Goal: Task Accomplishment & Management: Use online tool/utility

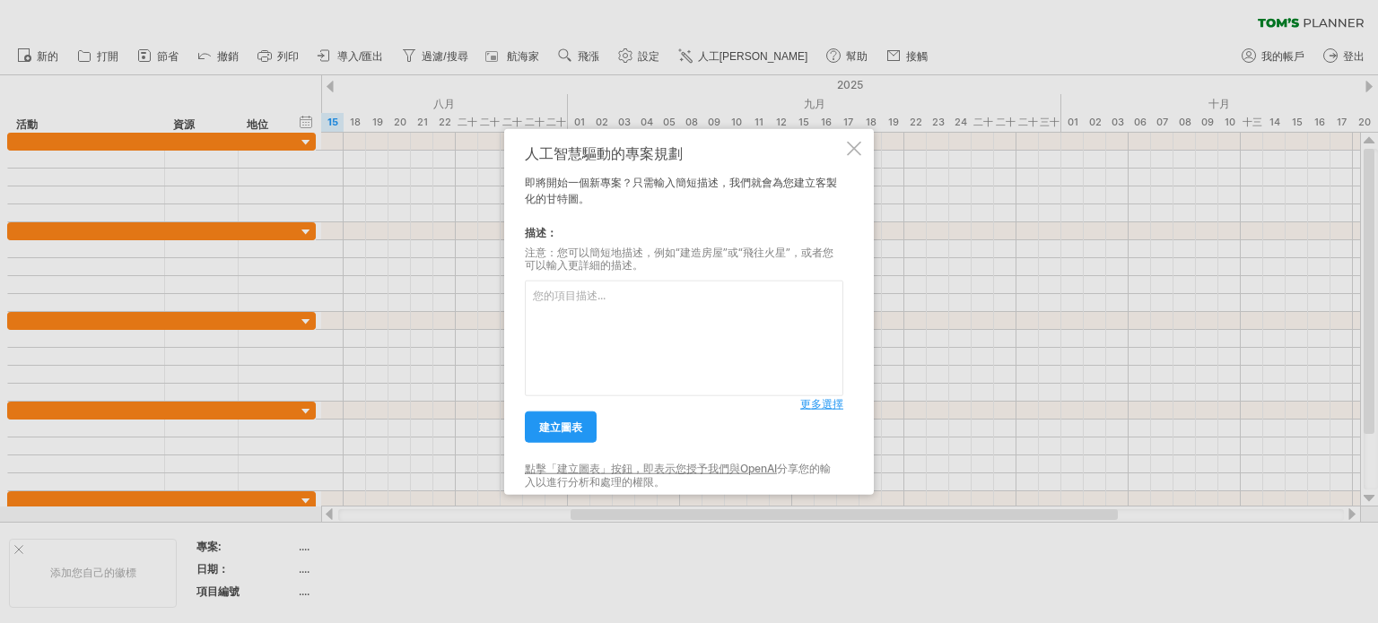
click at [814, 405] on font "更多選擇" at bounding box center [821, 403] width 43 height 13
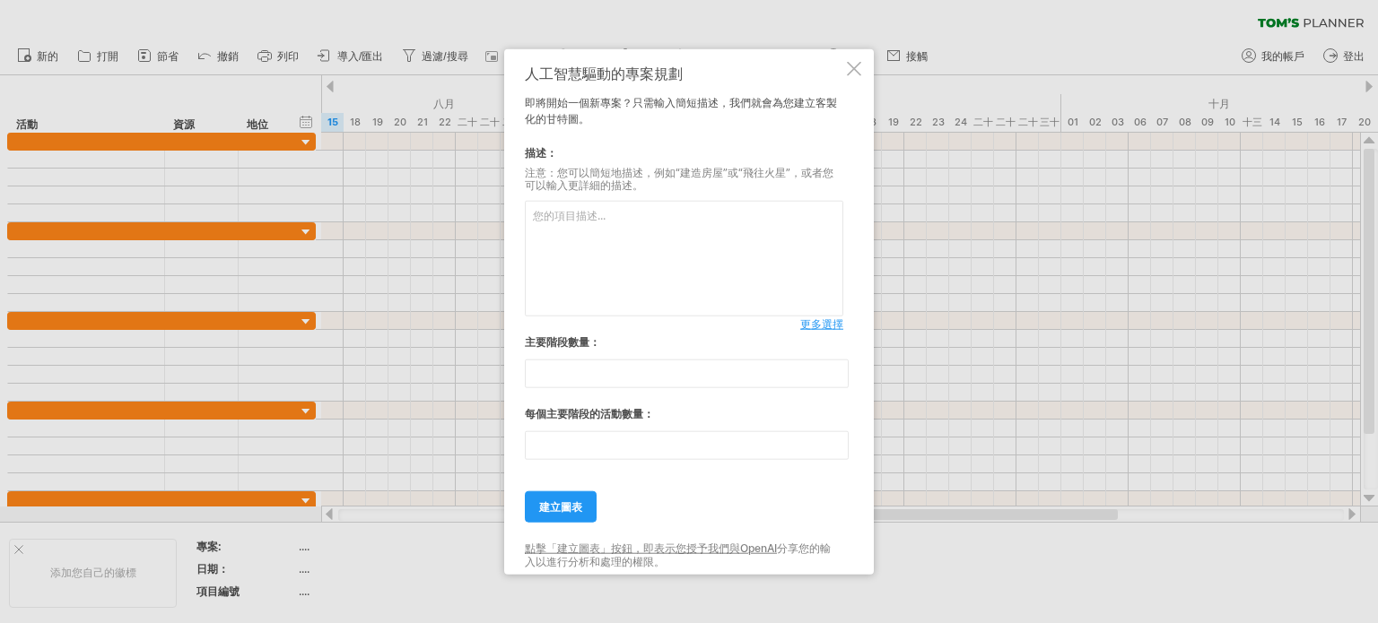
click at [822, 322] on font "更多選擇" at bounding box center [821, 323] width 43 height 13
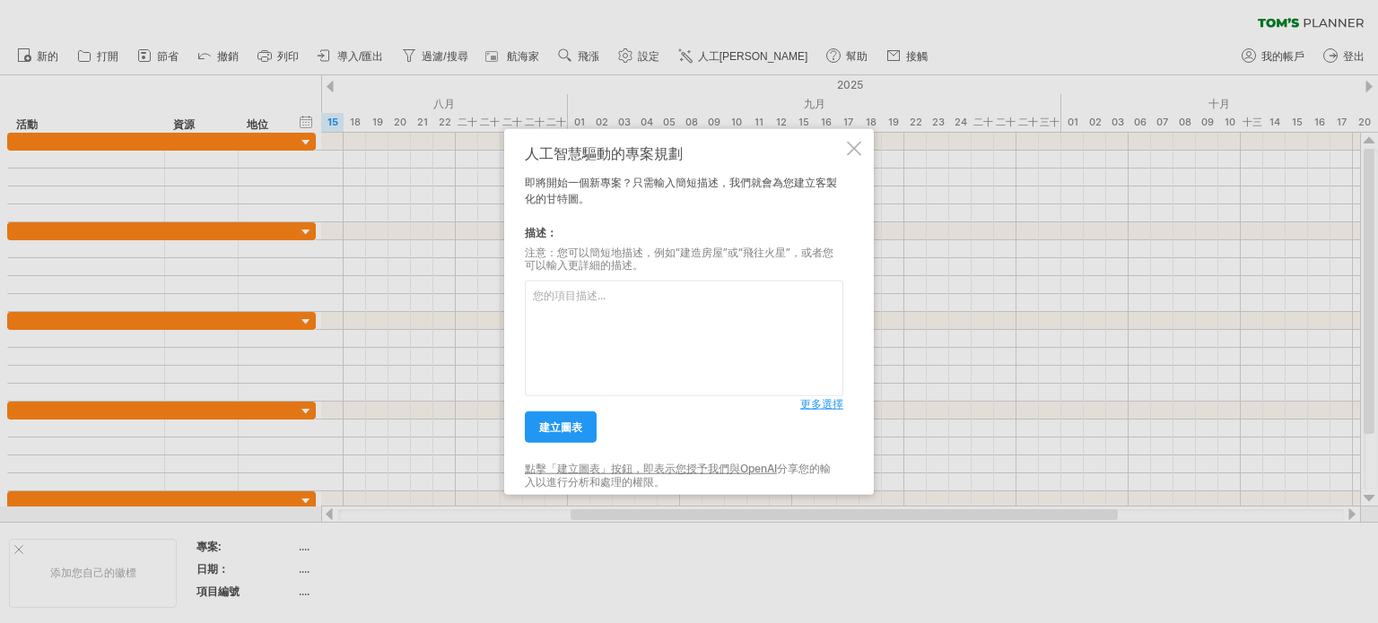
click at [819, 404] on font "更多選擇" at bounding box center [821, 403] width 43 height 13
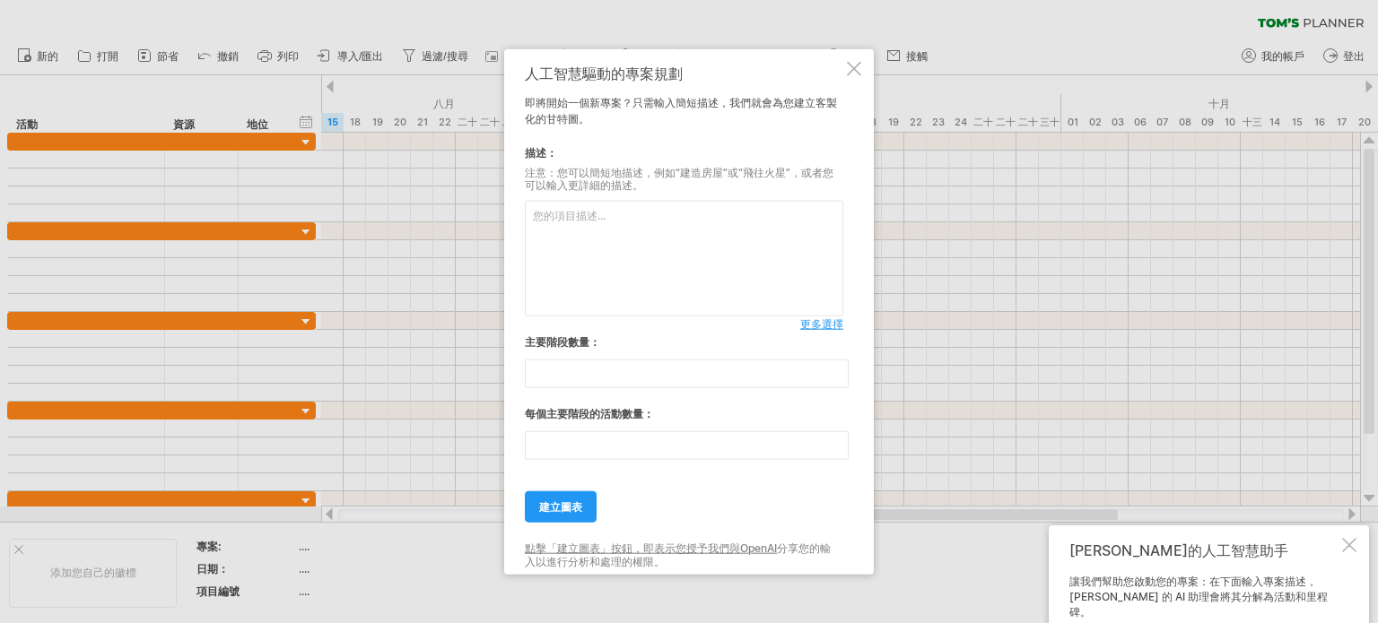
click at [631, 250] on textarea at bounding box center [684, 259] width 318 height 116
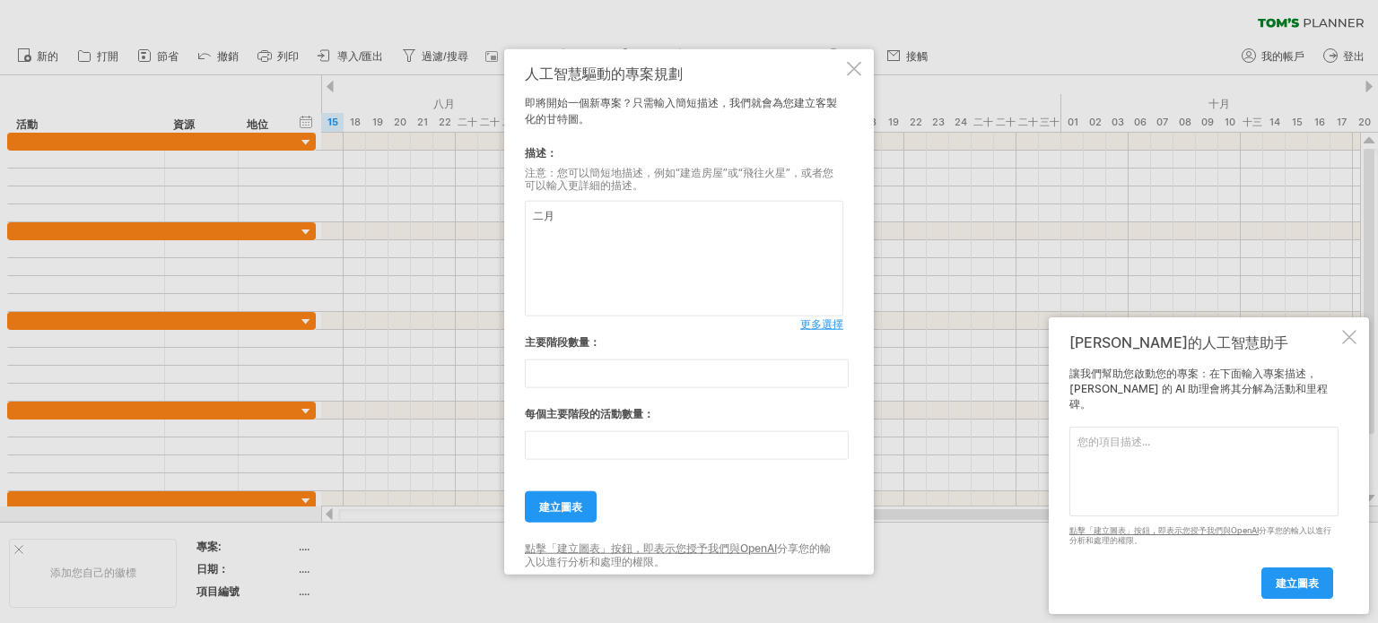
type textarea "二"
paste textarea "網站訪談會議（確認架構、版型方向） 遠傳：提供網站內容（建案清單、活動照片） 網站介面初步設計（UI） 網站內容彙整製作 響應式設計頁面(Responsive…"
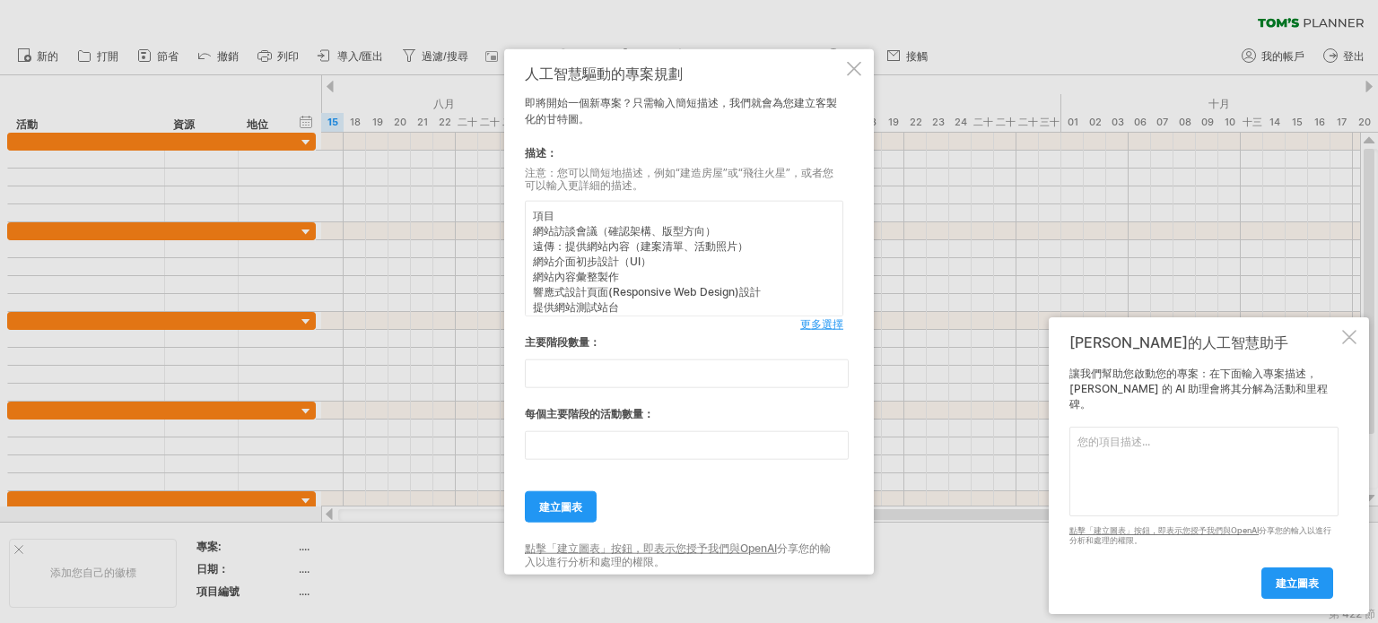
click at [613, 225] on textarea "項目 網站訪談會議（確認架構、版型方向） 遠傳：提供網站內容（建案清單、活動照片） 網站介面初步設計（UI） 網站內容彙整製作 響應式設計頁面(Respons…" at bounding box center [684, 259] width 318 height 116
click at [603, 244] on textarea "項目 網站訪談會議（確認架構、版型方向） 遠傳：提供網站內容（建案清單、活動照片） 網站介面初步設計（UI） 網站內容彙整製作 響應式設計頁面(Respons…" at bounding box center [684, 259] width 318 height 116
click at [600, 262] on textarea "項目 網站訪談會議（確認架構、版型方向） 遠傳：提供網站內容（建案清單、活動照片） 網站介面初步設計（UI） 網站內容彙整製作 響應式設計頁面(Respons…" at bounding box center [684, 259] width 318 height 116
click at [595, 275] on textarea "項目 網站訪談會議（確認架構、版型方向） 遠傳：提供網站內容（建案清單、活動照片） 網站介面初步設計（UI） 網站內容彙整製作 響應式設計頁面(Respons…" at bounding box center [684, 259] width 318 height 116
click at [603, 291] on textarea "項目 網站訪談會議（確認架構、版型方向） 遠傳：提供網站內容（建案清單、活動照片） 網站介面初步設計（UI） 網站內容彙整製作 響應式設計頁面(Respons…" at bounding box center [684, 259] width 318 height 116
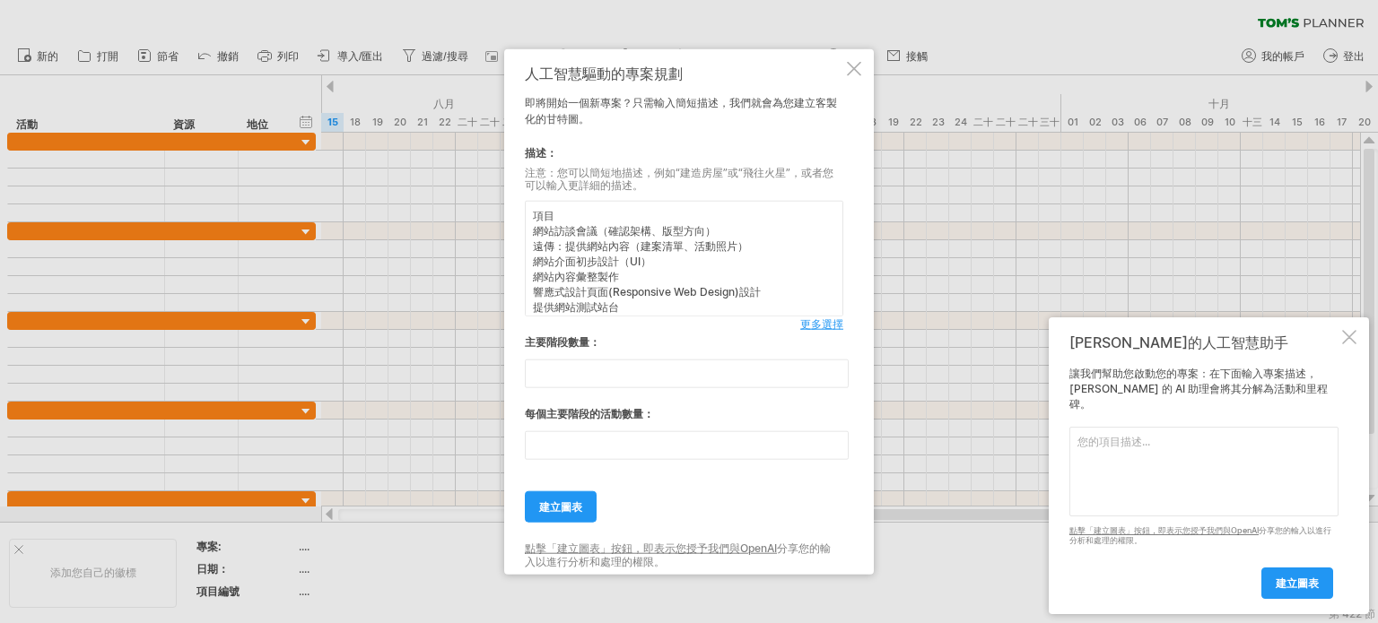
click at [596, 308] on textarea "項目 網站訪談會議（確認架構、版型方向） 遠傳：提供網站內容（建案清單、活動照片） 網站介面初步設計（UI） 網站內容彙整製作 響應式設計頁面(Respons…" at bounding box center [684, 259] width 318 height 116
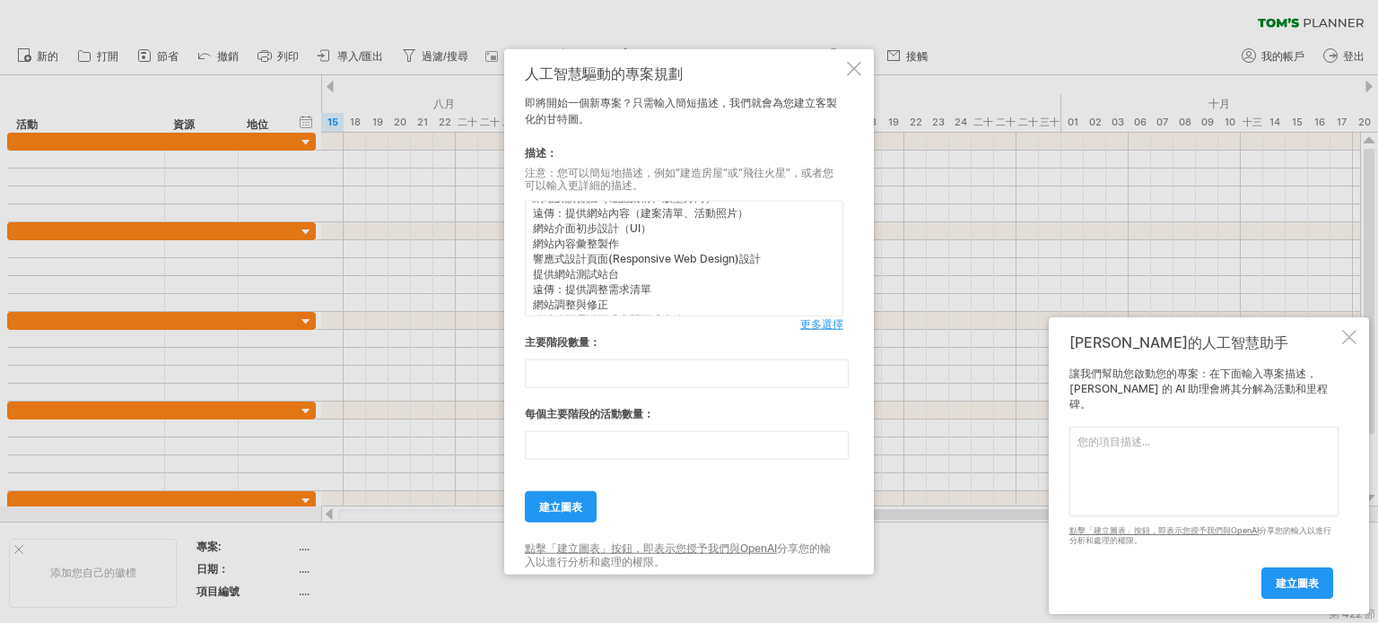
scroll to position [50, 0]
click at [610, 274] on textarea "項目 網站訪談會議（確認架構、版型方向） 遠傳：提供網站內容（建案清單、活動照片） 網站介面初步設計（UI） 網站內容彙整製作 響應式設計頁面(Respons…" at bounding box center [684, 259] width 318 height 116
click at [599, 279] on textarea "項目 網站訪談會議（確認架構、版型方向） 遠傳：提供網站內容（建案清單、活動照片） 網站介面初步設計（UI） 網站內容彙整製作 響應式設計頁面(Respons…" at bounding box center [684, 259] width 318 height 116
click at [604, 301] on textarea "項目 網站訪談會議（確認架構、版型方向） 遠傳：提供網站內容（建案清單、活動照片） 網站介面初步設計（UI） 網站內容彙整製作 響應式設計頁面(Respons…" at bounding box center [684, 259] width 318 height 116
type textarea "項目 網站訪談會議（確認架構、版型方向） 遠傳：提供網站內容（建案清單、活動照片） 網站介面初步設計（UI） 網站內容彙整製作 響應式設計頁面(Respons…"
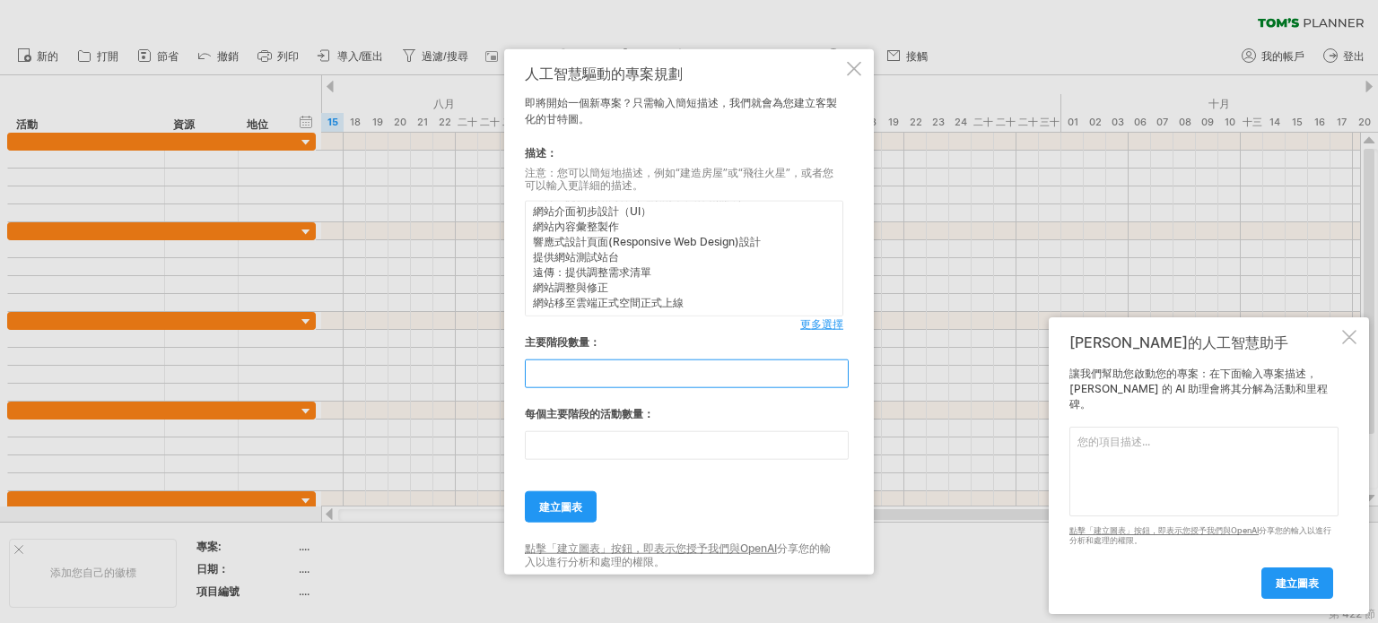
click at [578, 379] on input "**" at bounding box center [687, 374] width 324 height 29
drag, startPoint x: 535, startPoint y: 378, endPoint x: 460, endPoint y: 367, distance: 75.2
click at [438, 368] on div "嘗試造訪 [DOMAIN_NAME] 再次連接... 0% 清除過濾器 新的" at bounding box center [689, 311] width 1378 height 623
type input "*"
click at [585, 440] on input "**" at bounding box center [687, 445] width 324 height 29
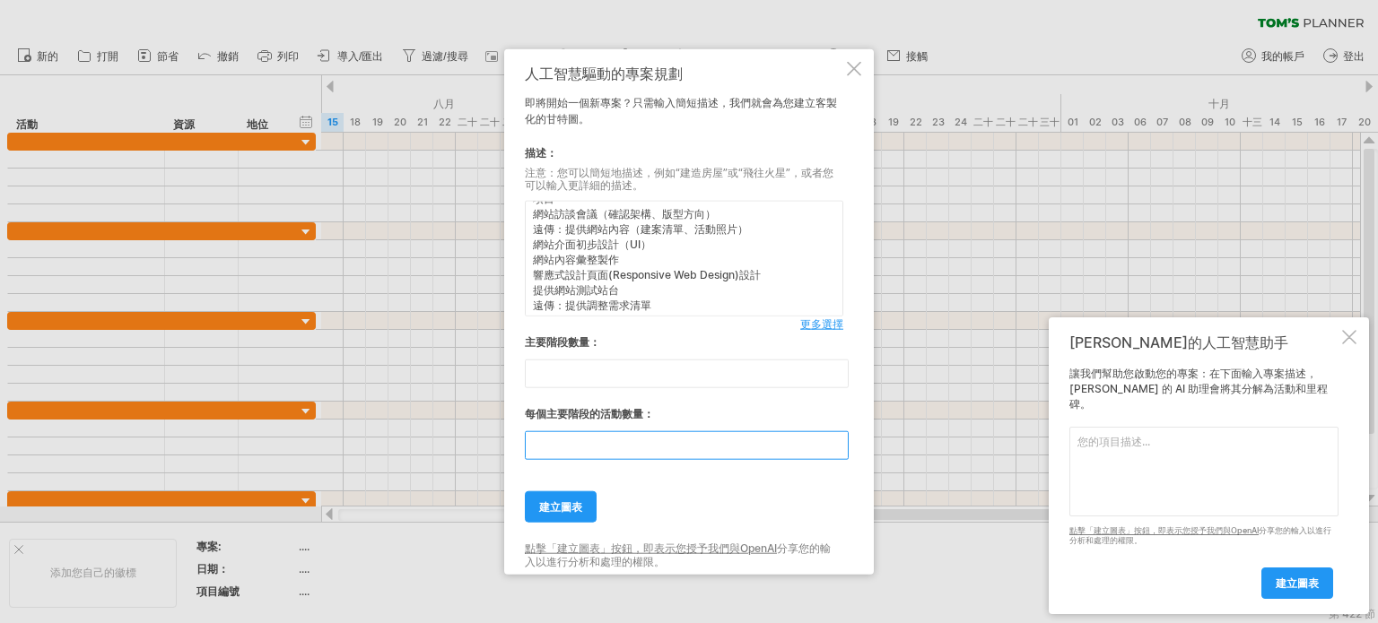
scroll to position [0, 0]
drag, startPoint x: 563, startPoint y: 452, endPoint x: 427, endPoint y: 448, distance: 136.4
click at [428, 449] on div "嘗試造訪 [DOMAIN_NAME] 再次連接... 0% 清除過濾器 新的" at bounding box center [689, 311] width 1378 height 623
type input "*"
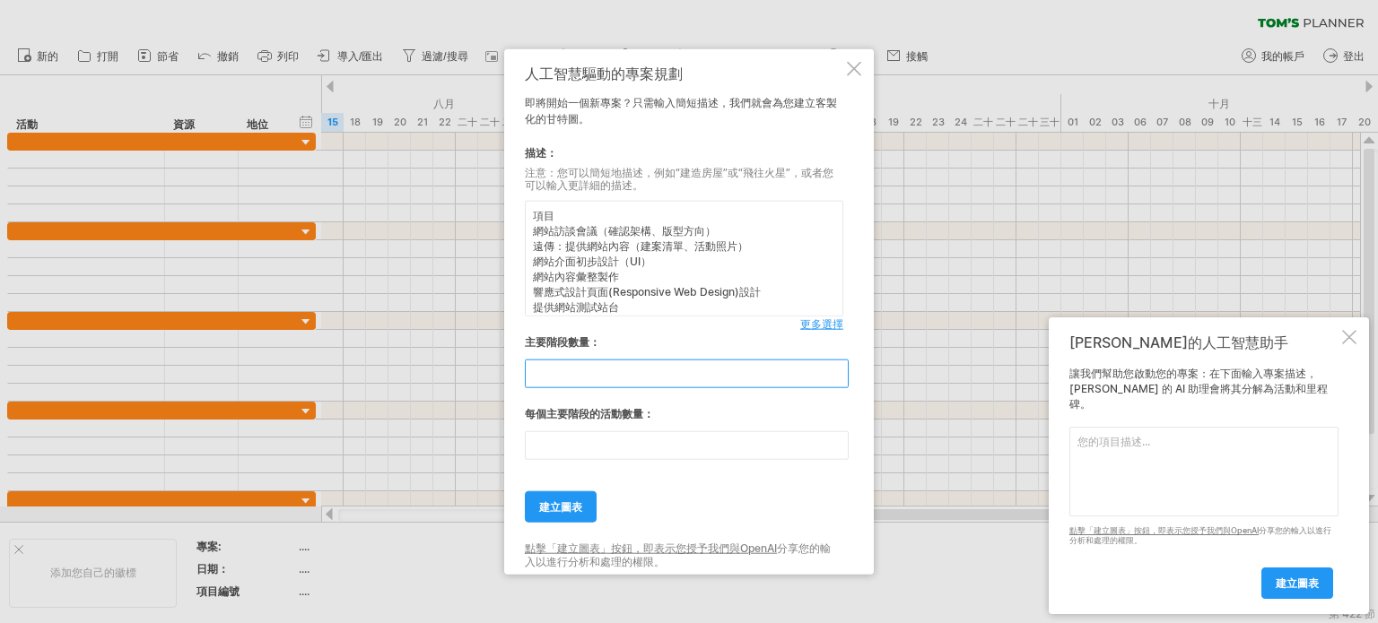
drag, startPoint x: 576, startPoint y: 375, endPoint x: 344, endPoint y: 368, distance: 231.5
click at [443, 366] on div "嘗試造訪 [DOMAIN_NAME] 再次連接... 0% 清除過濾器 新的" at bounding box center [689, 311] width 1378 height 623
type input "*"
click at [689, 272] on textarea "項目 網站訪談會議（確認架構、版型方向） 遠傳：提供網站內容（建案清單、活動照片） 網站介面初步設計（UI） 網站內容彙整製作 響應式設計頁面(Respons…" at bounding box center [684, 259] width 318 height 116
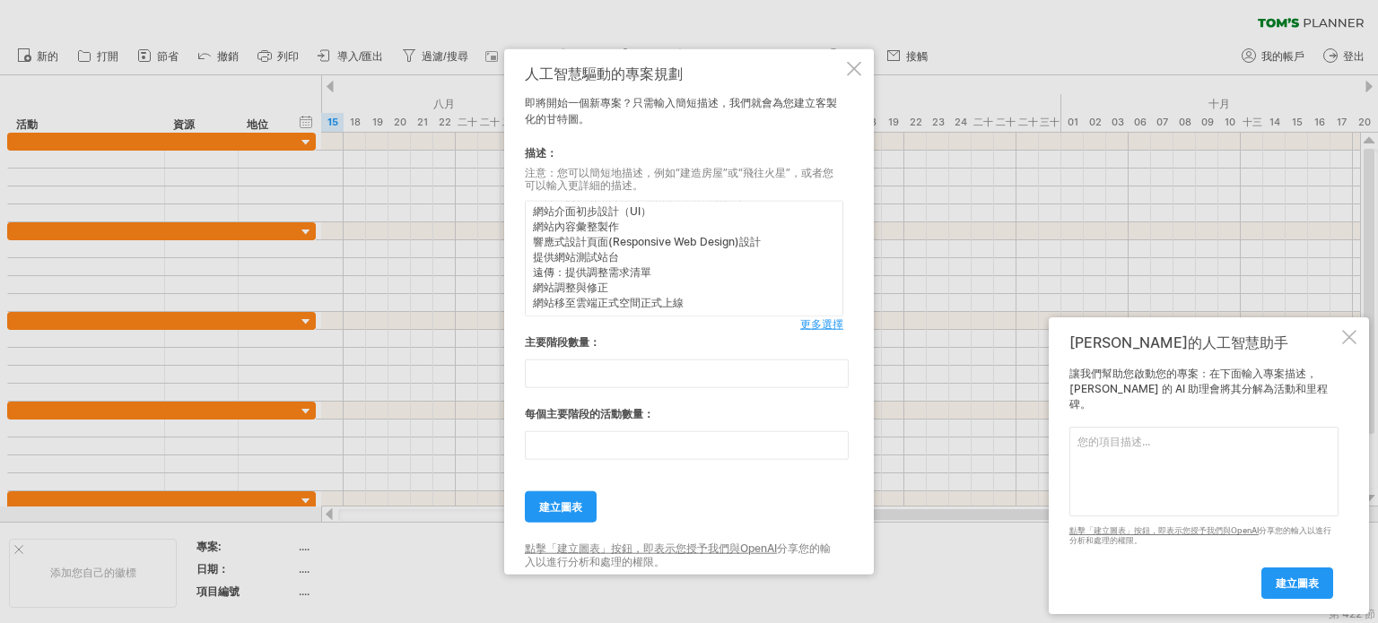
drag, startPoint x: 709, startPoint y: 308, endPoint x: 696, endPoint y: 318, distance: 17.2
click at [710, 308] on textarea "項目 網站訪談會議（確認架構、版型方向） 遠傳：提供網站內容（建案清單、活動照片） 網站介面初步設計（UI） 網站內容彙整製作 響應式設計頁面(Respons…" at bounding box center [684, 259] width 318 height 116
click at [567, 506] on font "建立圖表" at bounding box center [560, 506] width 43 height 13
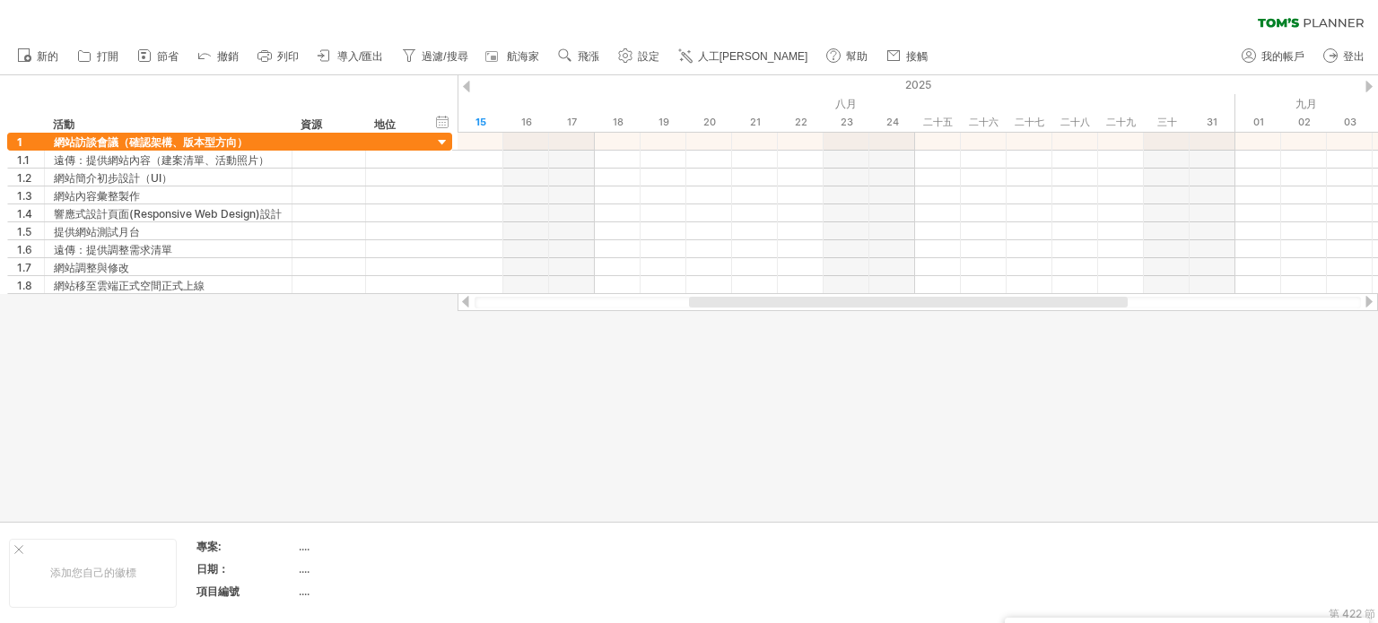
click at [558, 408] on div at bounding box center [689, 298] width 1378 height 447
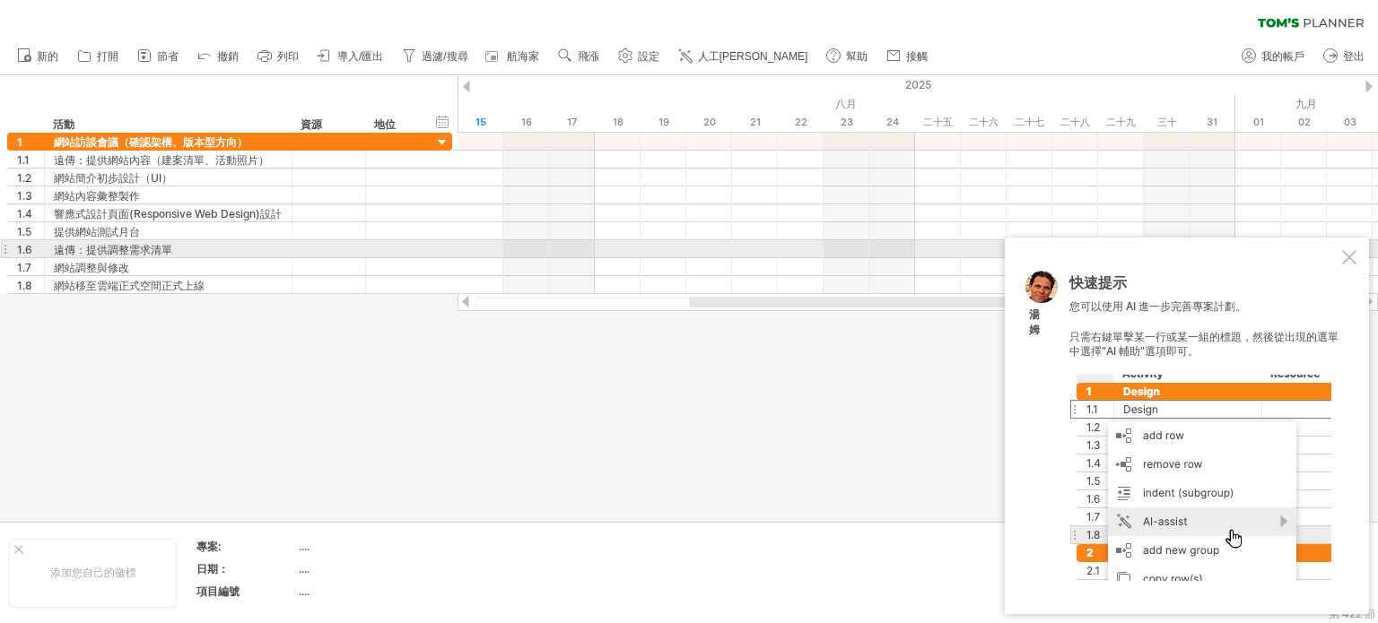
drag, startPoint x: 1345, startPoint y: 257, endPoint x: 1337, endPoint y: 239, distance: 19.7
click at [1347, 257] on div at bounding box center [1349, 257] width 14 height 14
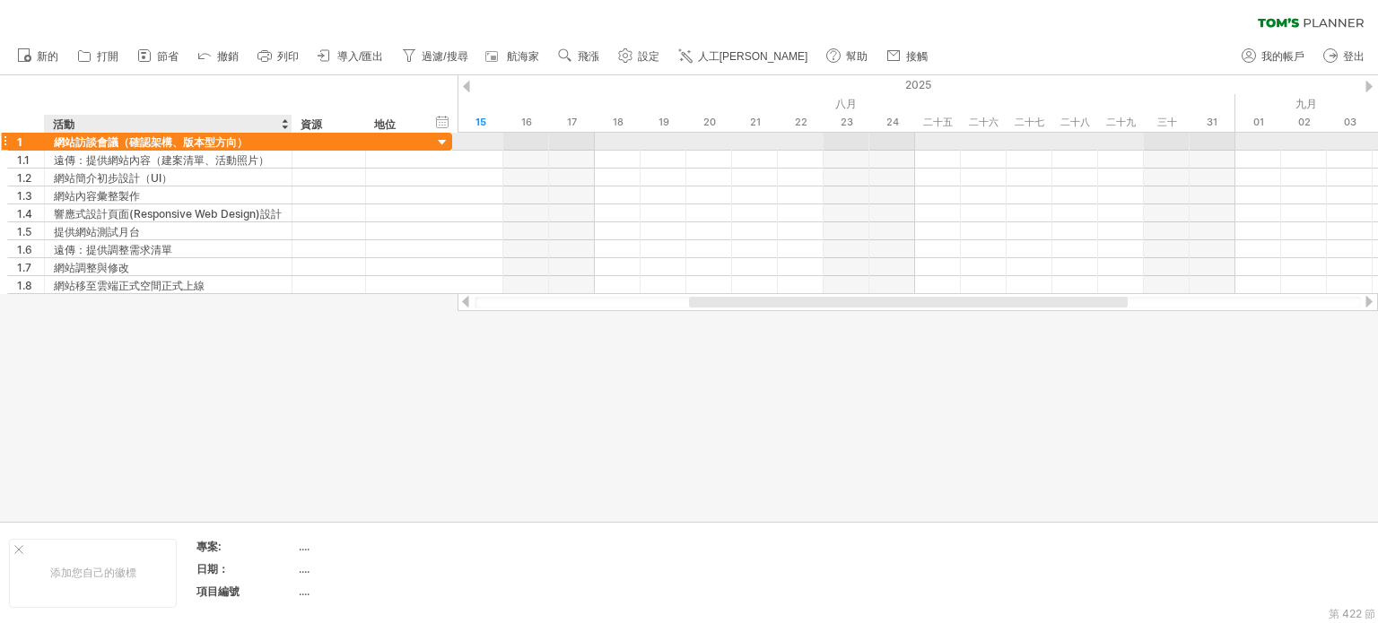
click at [234, 140] on font "網站訪談會議（確認架構、版本型方向）" at bounding box center [151, 141] width 194 height 13
click at [444, 146] on div at bounding box center [442, 143] width 17 height 17
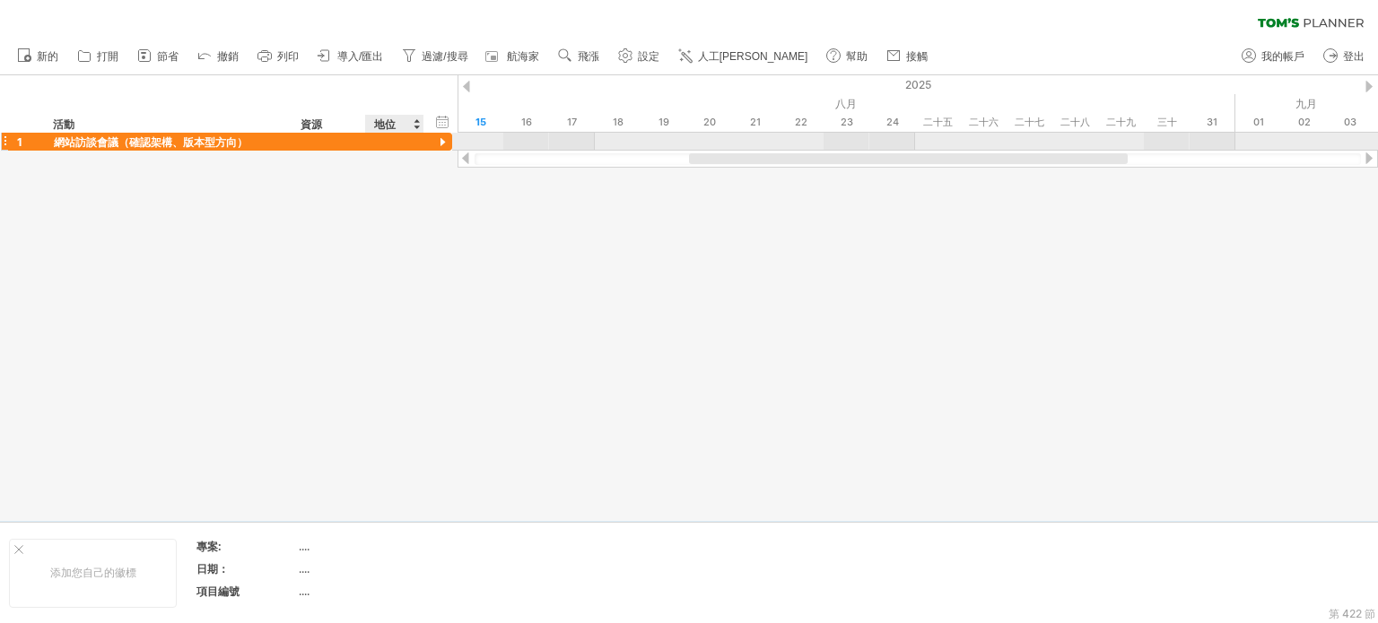
click at [441, 146] on div at bounding box center [442, 143] width 17 height 17
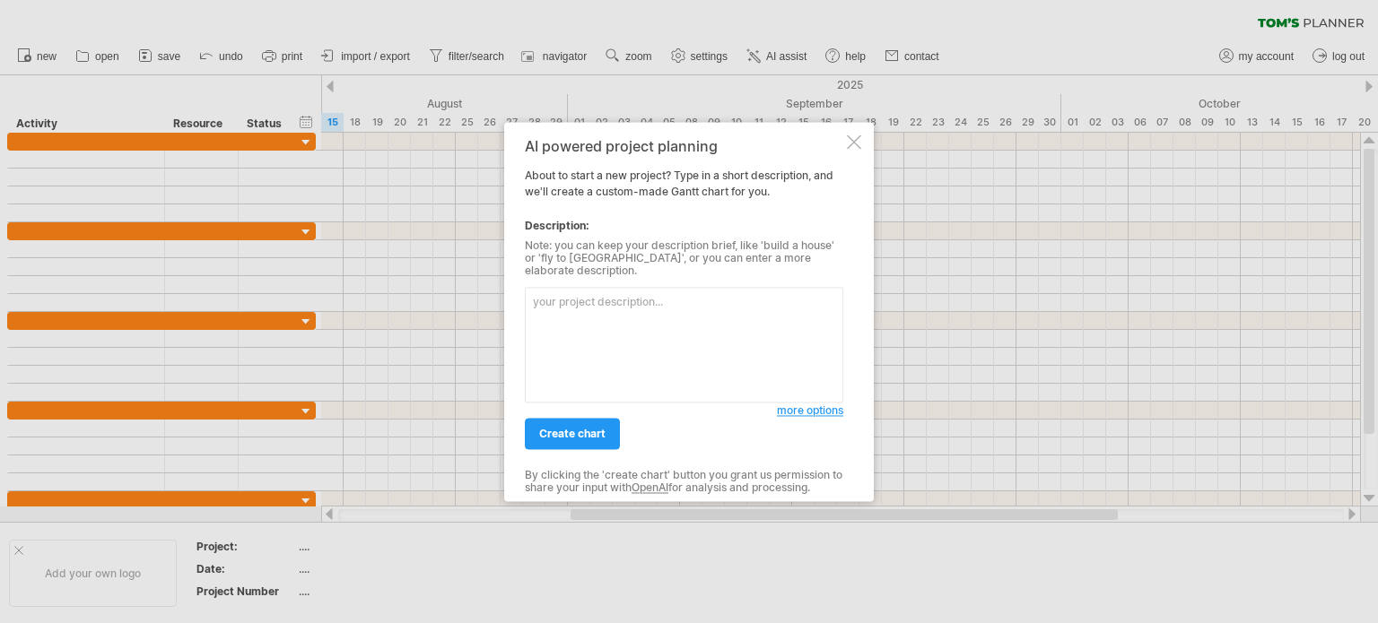
click at [535, 348] on textarea at bounding box center [684, 345] width 318 height 116
paste textarea "網站訪談會議（確認架構、版型方向） 遠傳：提供網站內容（建案清單、活動照片） 網站介面初步設計（UI） 網站內容彙整製作 響應式設計頁面(Responsive…"
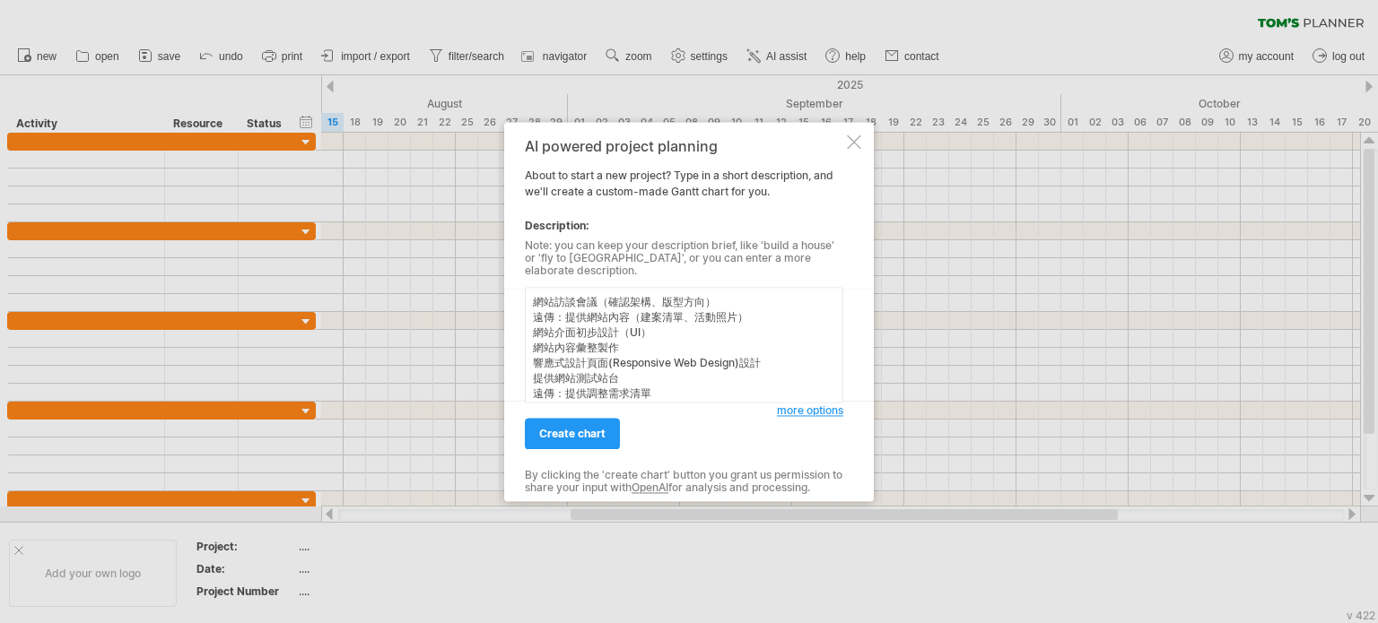
click at [532, 294] on textarea "網站訪談會議（確認架構、版型方向） 遠傳：提供網站內容（建案清單、活動照片） 網站介面初步設計（UI） 網站內容彙整製作 響應式設計頁面(Responsive…" at bounding box center [684, 345] width 318 height 116
click at [531, 358] on textarea "網站訪談會議（確認架構、版型方向） 遠傳：提供網站內容（建案清單、活動照片） 網站介面初步設計（UI） 網站內容彙整製作 響應式設計頁面(Responsive…" at bounding box center [684, 345] width 318 height 116
paste textarea "遠傳建設網站 網站訪談會議（確認架構、版型方向） 遠傳：提供網站內容（建案清單、活動照片） 網站介面初步設計（UI） 網站內容彙整製作 響應式設計頁面(Res…"
type textarea "遠傳建設網站 網站訪談會議（確認架構、版型方向） 遠傳：提供網站內容（建案清單、活動照片） 網站介面初步設計（UI） 網站內容彙整製作 響應式設計頁面(Res…"
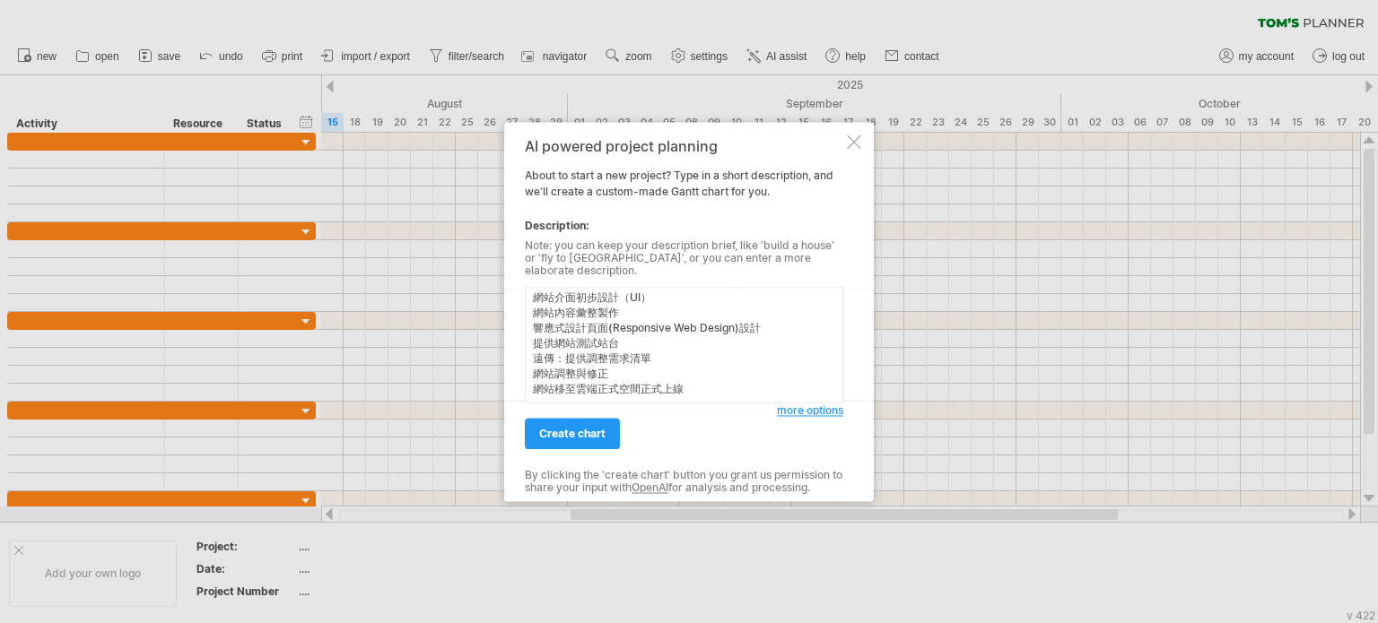
click at [796, 406] on span "more options" at bounding box center [810, 410] width 66 height 13
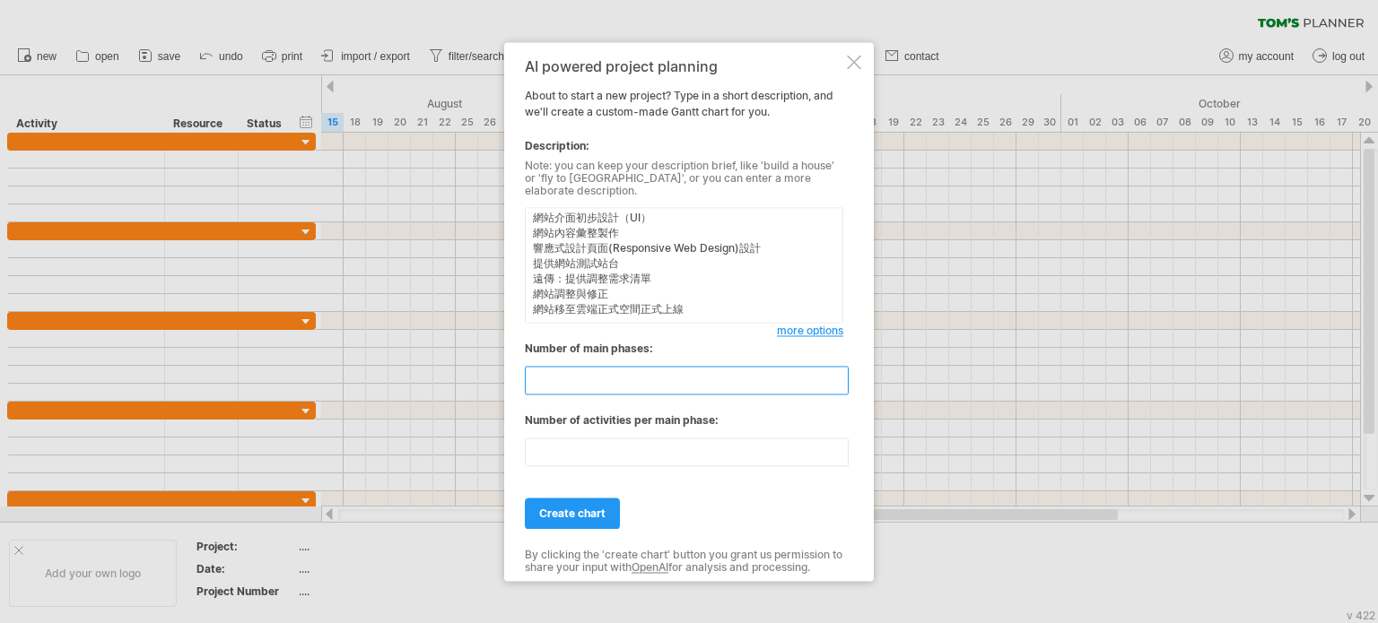
drag, startPoint x: 603, startPoint y: 379, endPoint x: 464, endPoint y: 364, distance: 139.9
click at [464, 364] on div "Trying to reach plan.tomsplanner.com Connected again... 0% clear filter new" at bounding box center [689, 311] width 1378 height 623
type input "*"
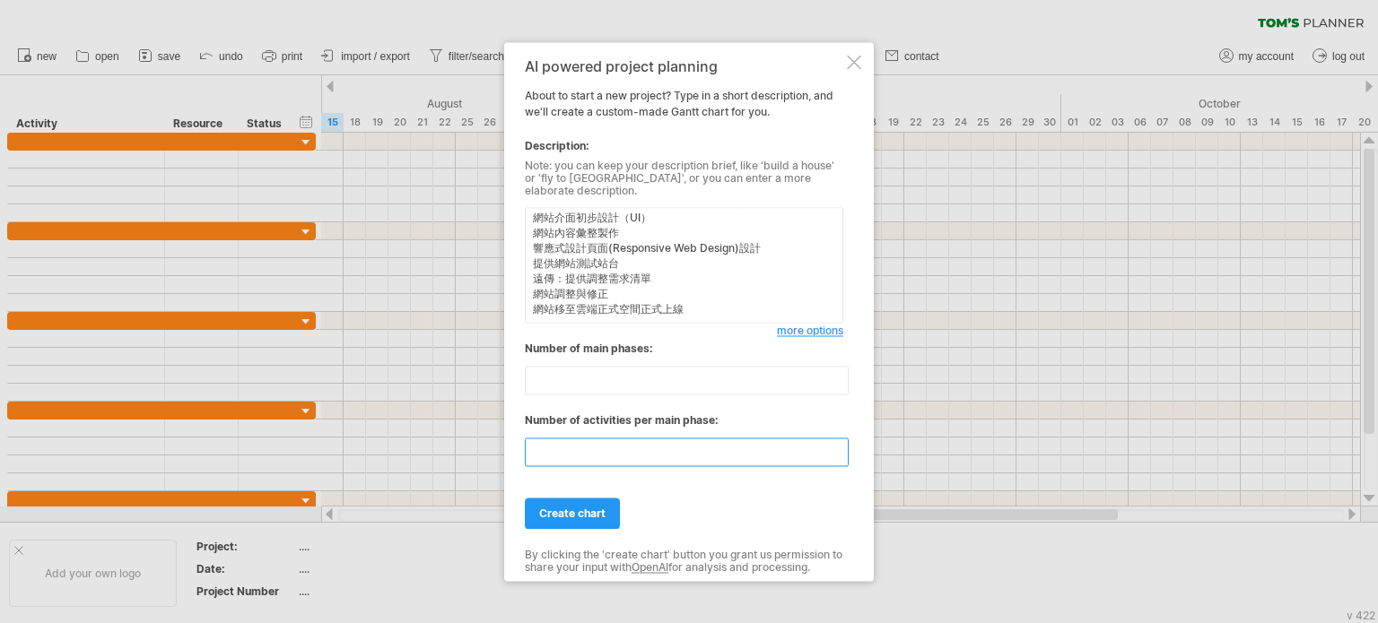
drag, startPoint x: 564, startPoint y: 443, endPoint x: 504, endPoint y: 425, distance: 62.7
click at [435, 429] on div "Trying to reach plan.tomsplanner.com Connected again... 0% clear filter new" at bounding box center [689, 311] width 1378 height 623
type input "*"
click at [587, 509] on span "create chart" at bounding box center [572, 513] width 66 height 13
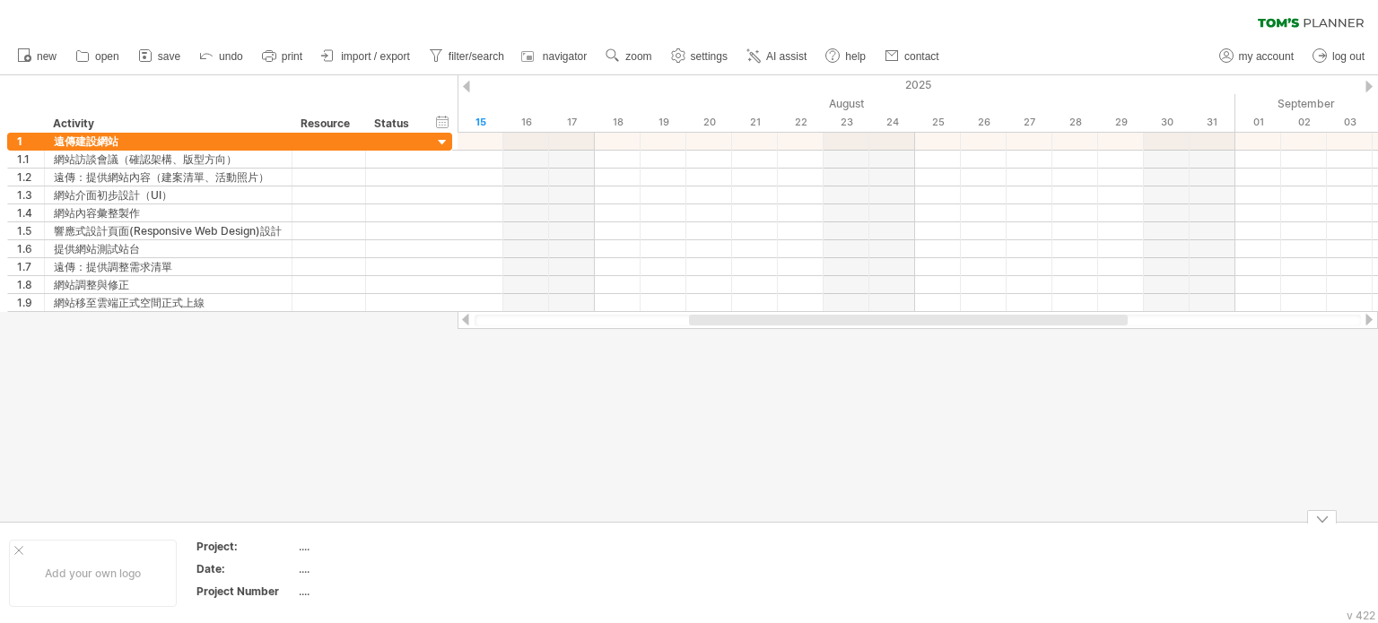
click at [839, 484] on div at bounding box center [689, 298] width 1378 height 447
click at [373, 401] on div at bounding box center [689, 298] width 1378 height 447
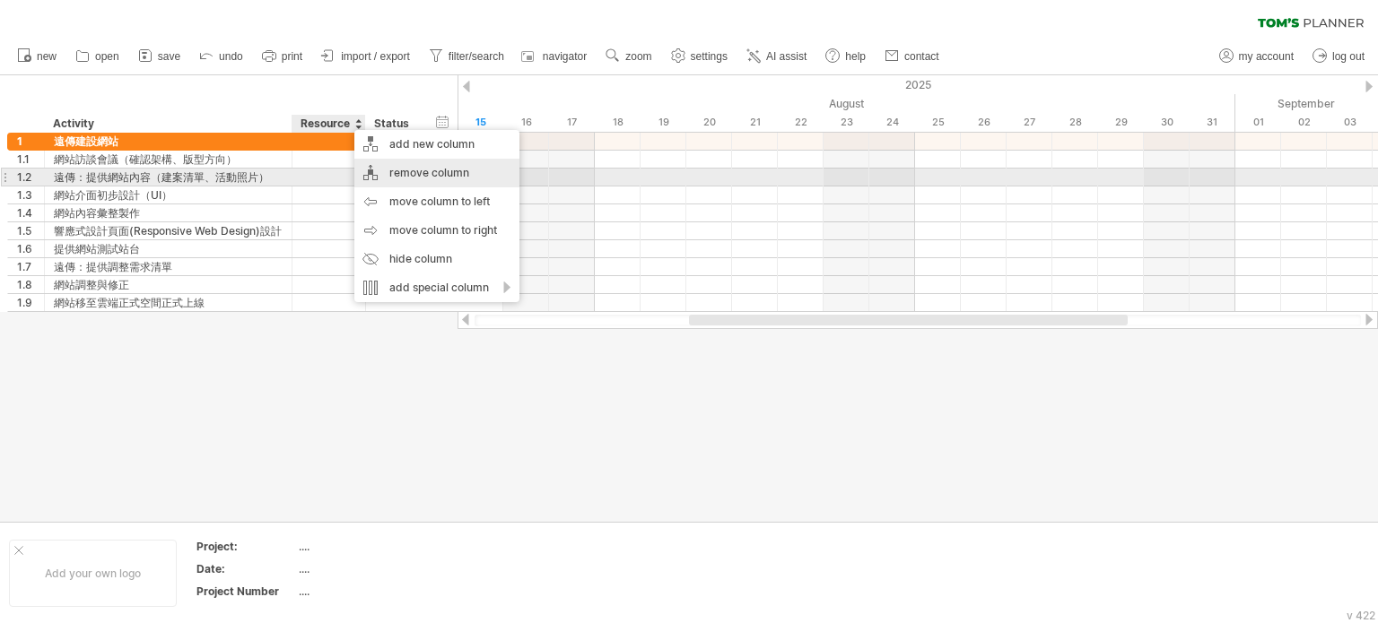
click at [438, 170] on div "remove column" at bounding box center [436, 173] width 165 height 29
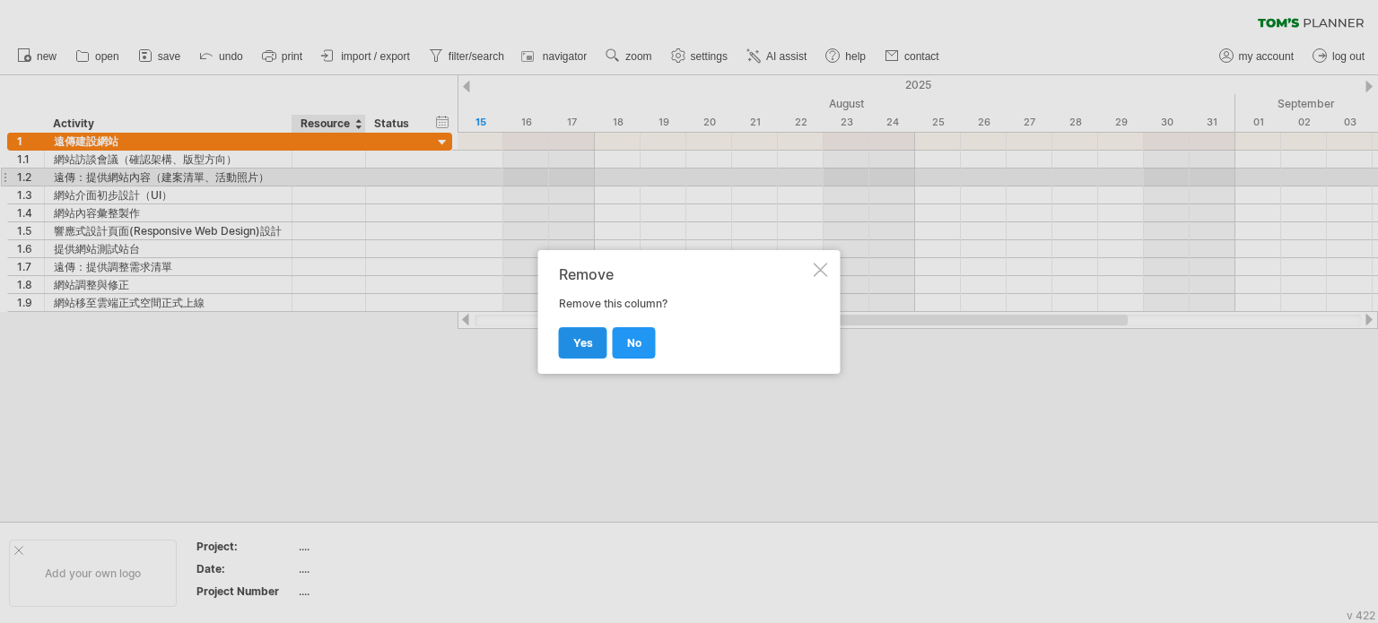
click at [582, 333] on link "yes" at bounding box center [583, 342] width 48 height 31
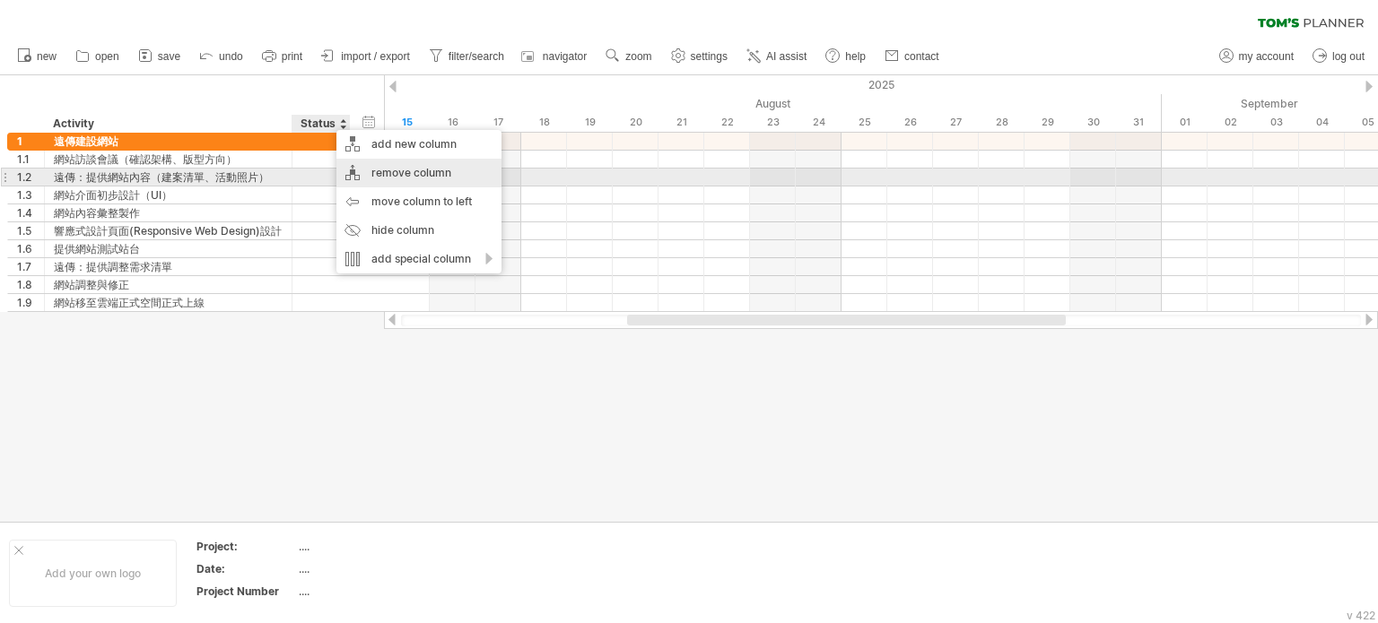
click at [398, 170] on div "remove column" at bounding box center [418, 173] width 165 height 29
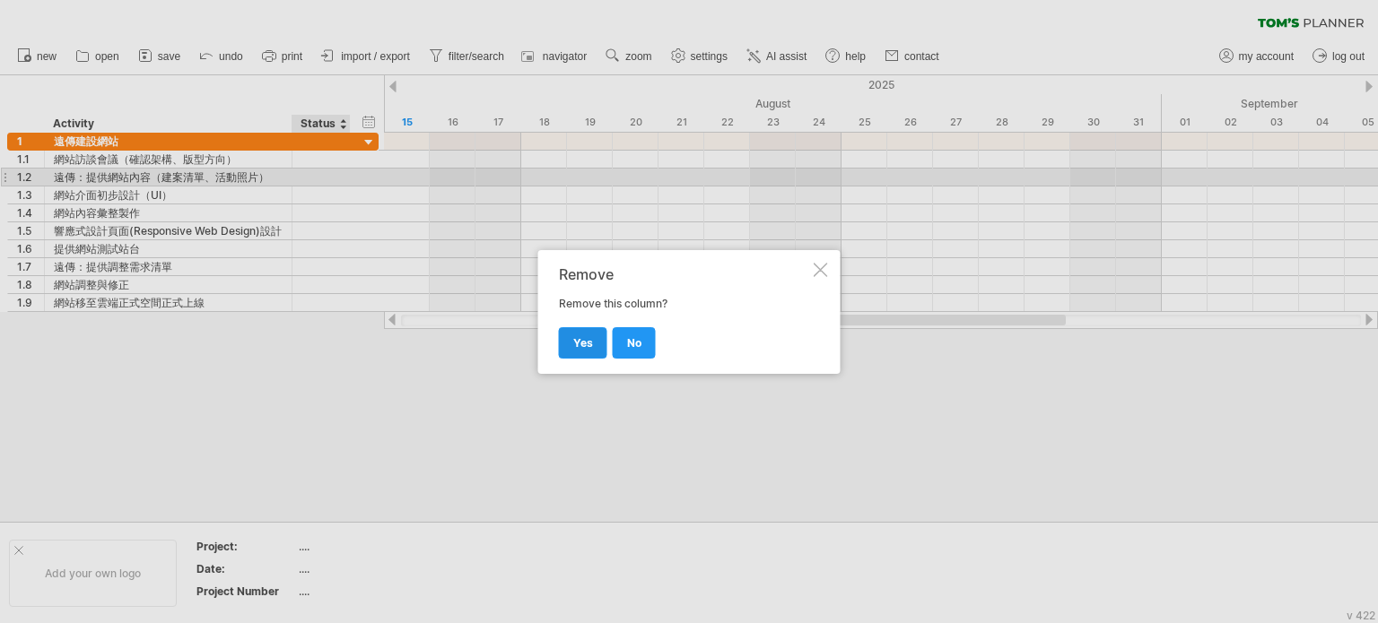
click at [599, 340] on link "yes" at bounding box center [583, 342] width 48 height 31
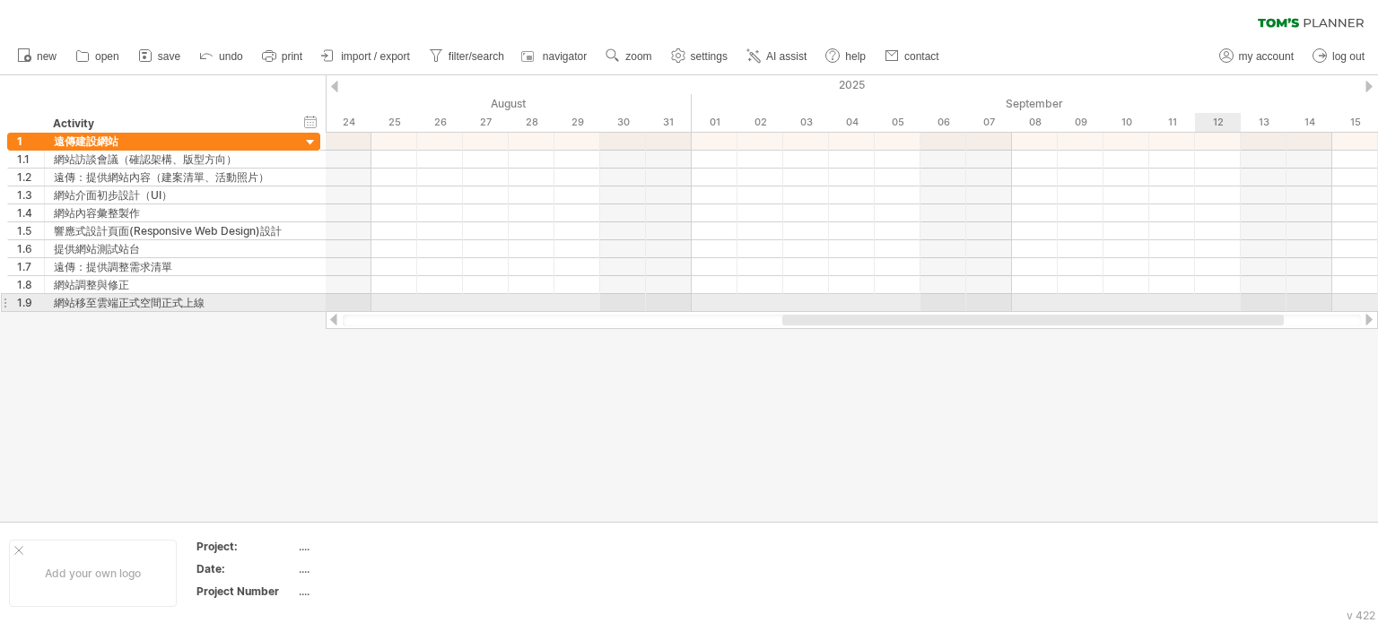
drag, startPoint x: 992, startPoint y: 319, endPoint x: 633, endPoint y: 315, distance: 358.8
click at [782, 315] on div at bounding box center [1032, 320] width 501 height 11
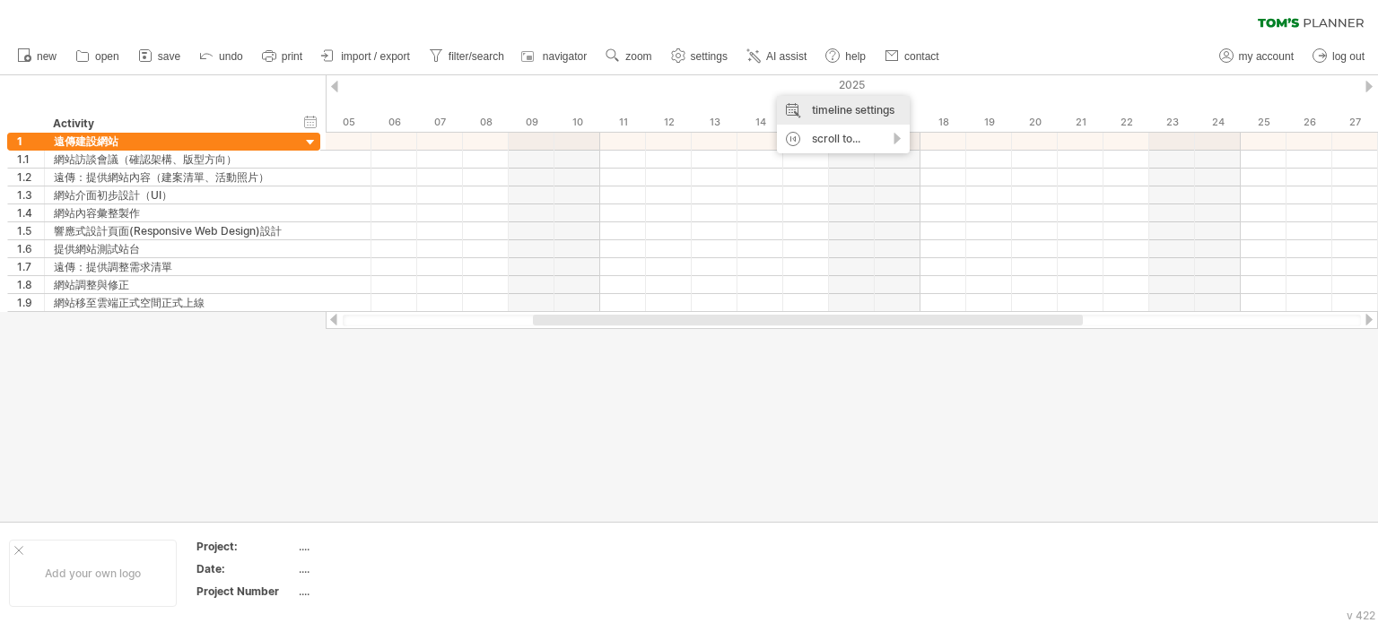
click at [813, 108] on div "timeline settings" at bounding box center [843, 110] width 133 height 29
select select "*"
select select "**"
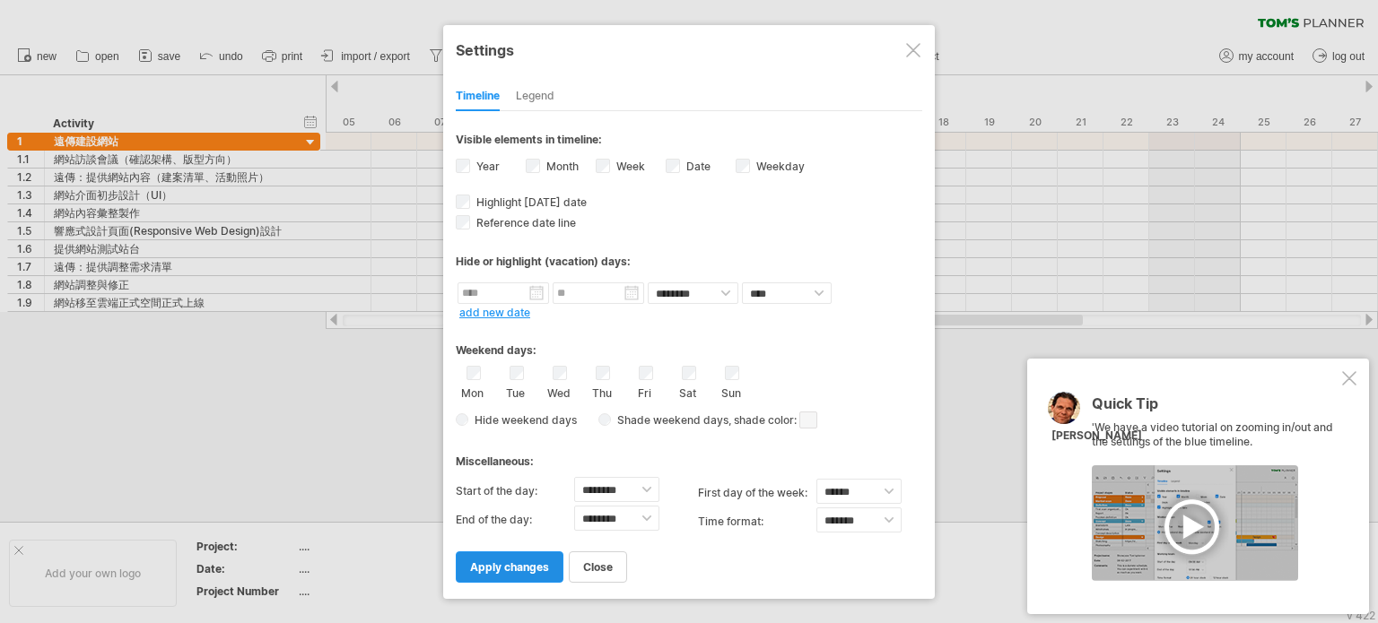
click at [506, 568] on span "apply changes" at bounding box center [509, 567] width 79 height 13
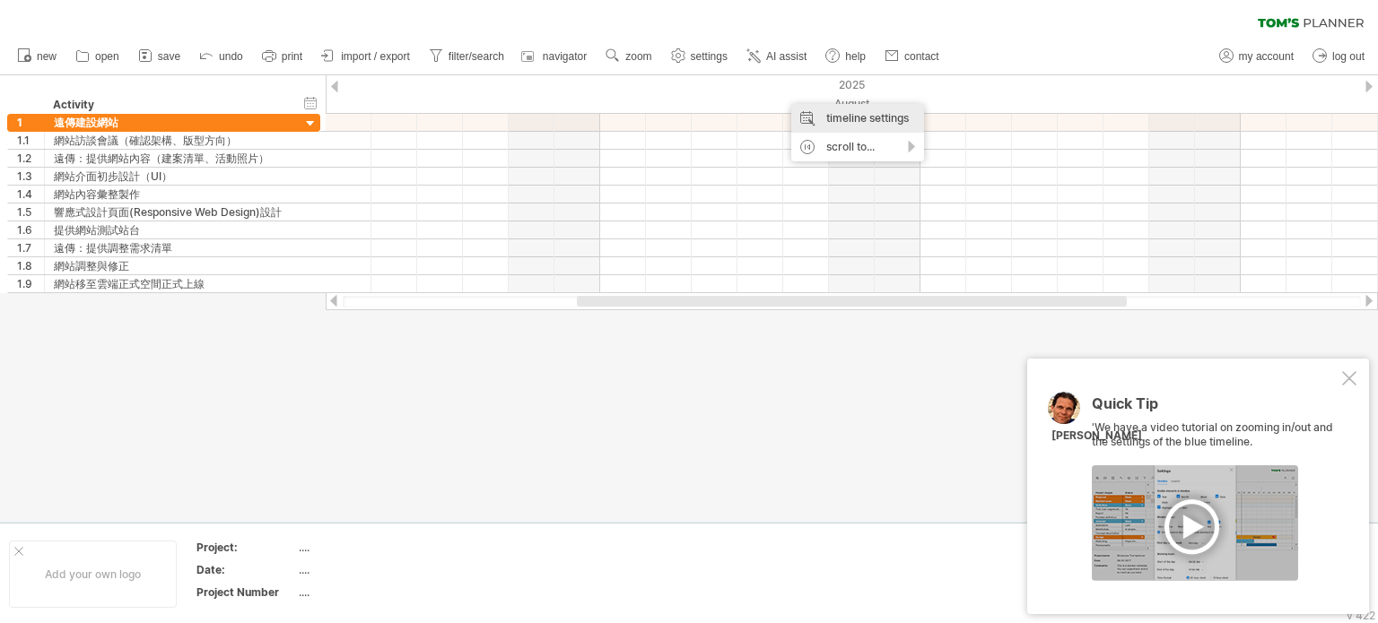
click at [824, 113] on div "timeline settings" at bounding box center [857, 118] width 133 height 29
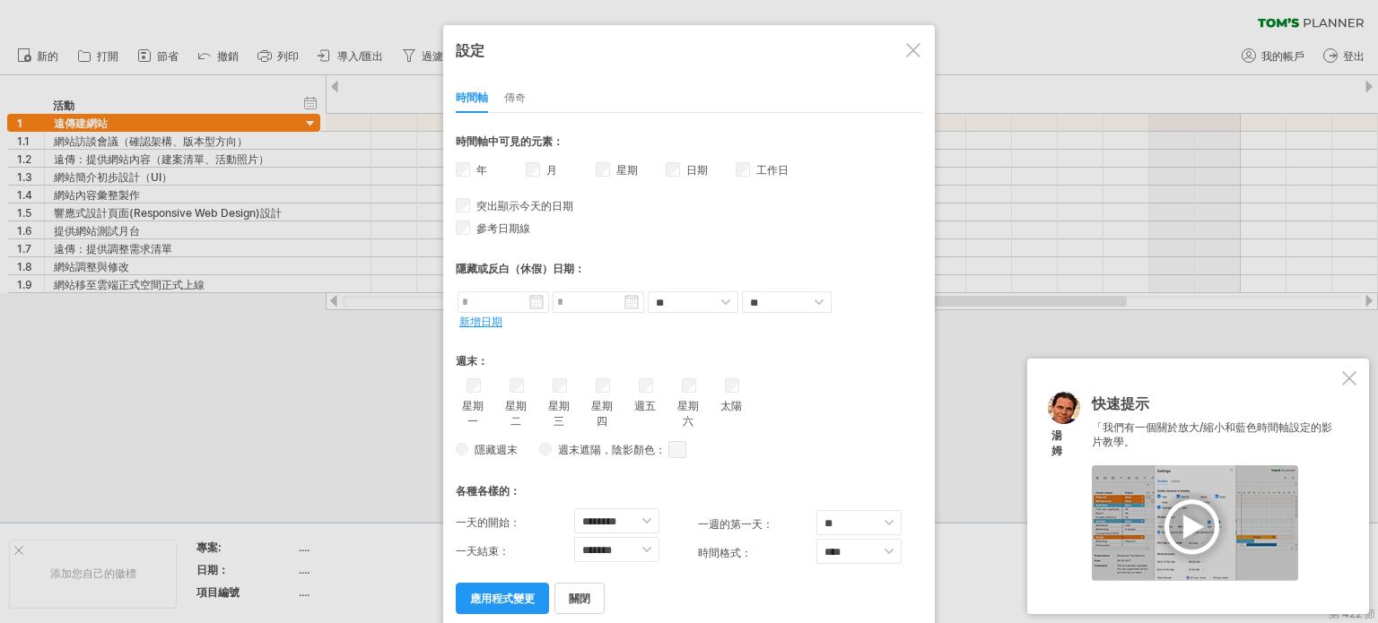
click at [521, 93] on font "傳奇" at bounding box center [515, 97] width 22 height 13
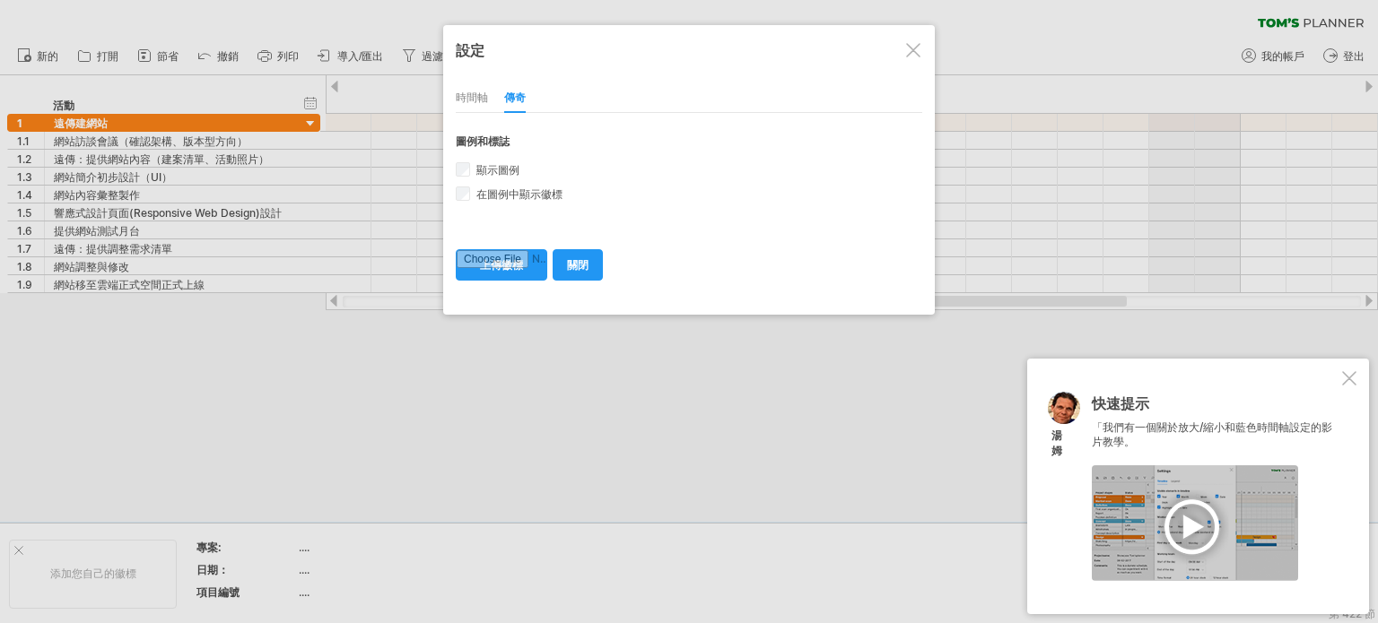
click at [483, 100] on font "時間軸" at bounding box center [472, 97] width 32 height 13
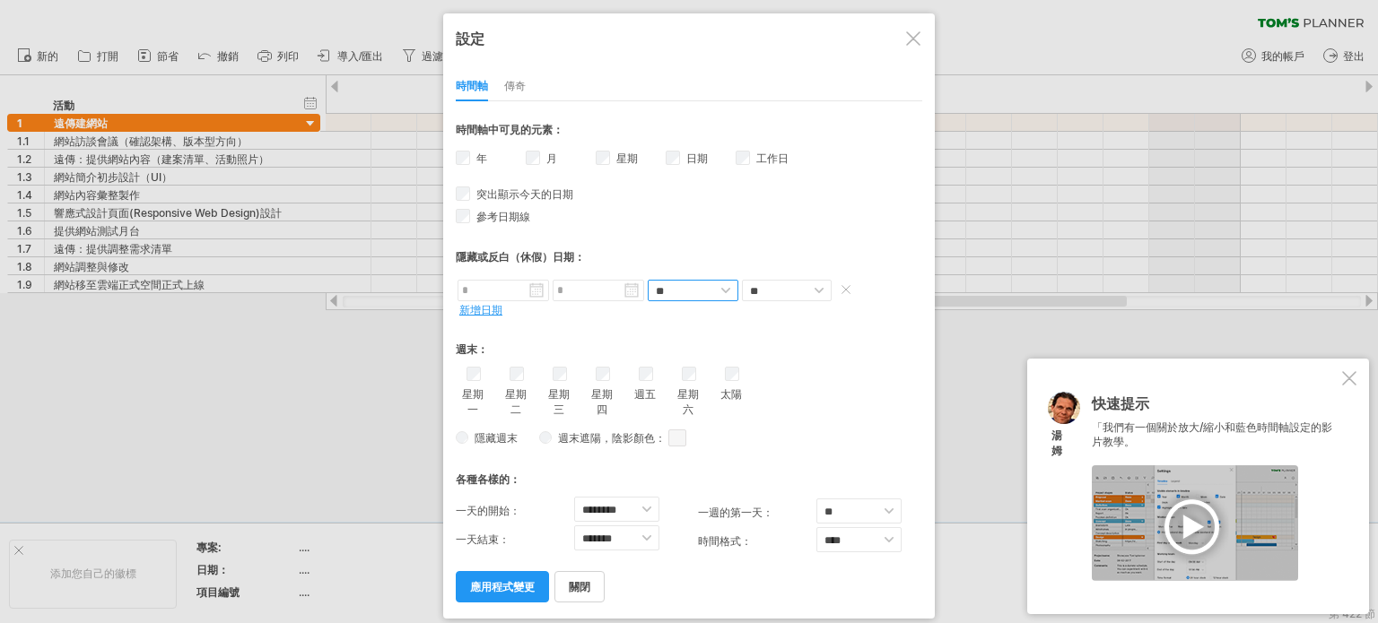
click at [711, 290] on select "** **" at bounding box center [693, 291] width 91 height 22
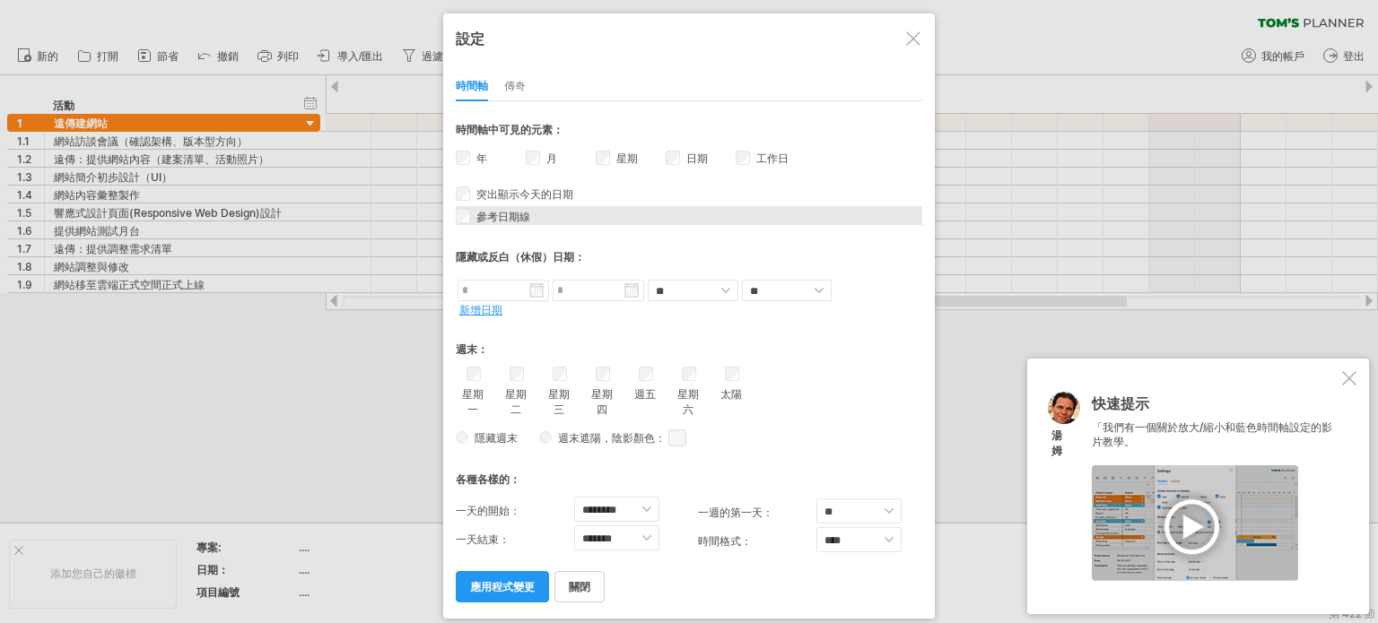
click at [739, 206] on div "參考日期線 The reference dateline is a darker vertical line in the chart. You can dr…" at bounding box center [689, 215] width 466 height 19
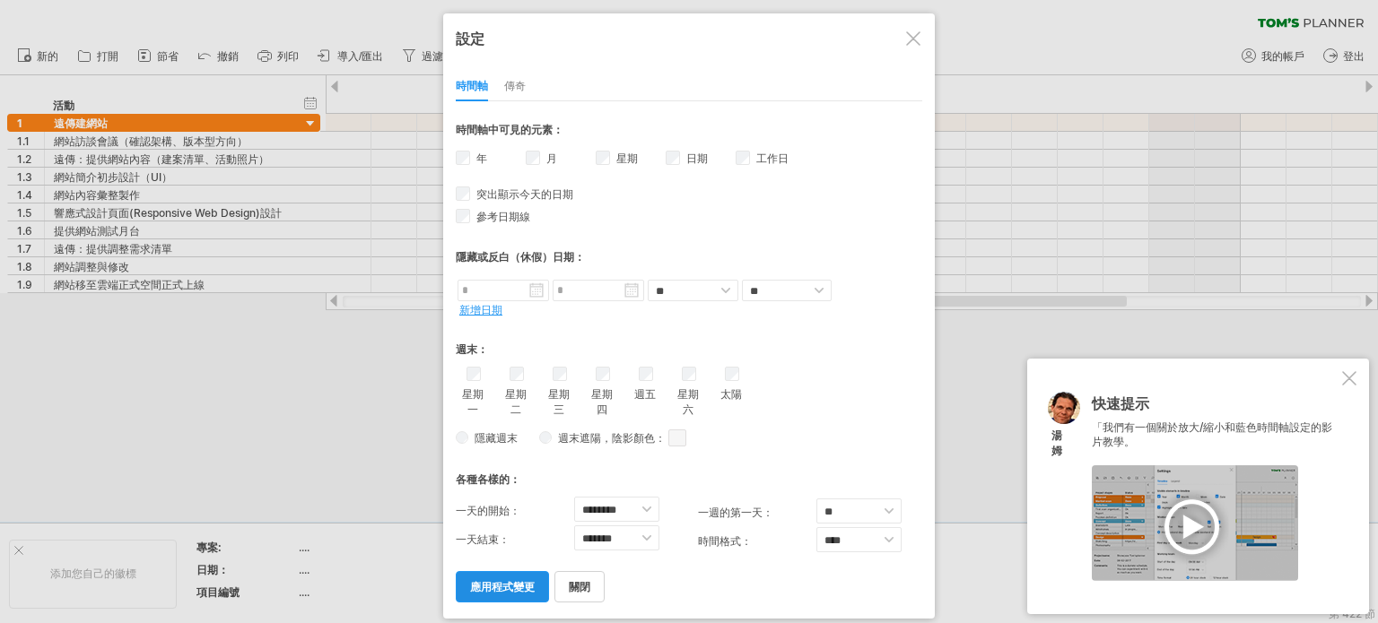
click at [517, 584] on font "應用程式變更" at bounding box center [502, 586] width 65 height 13
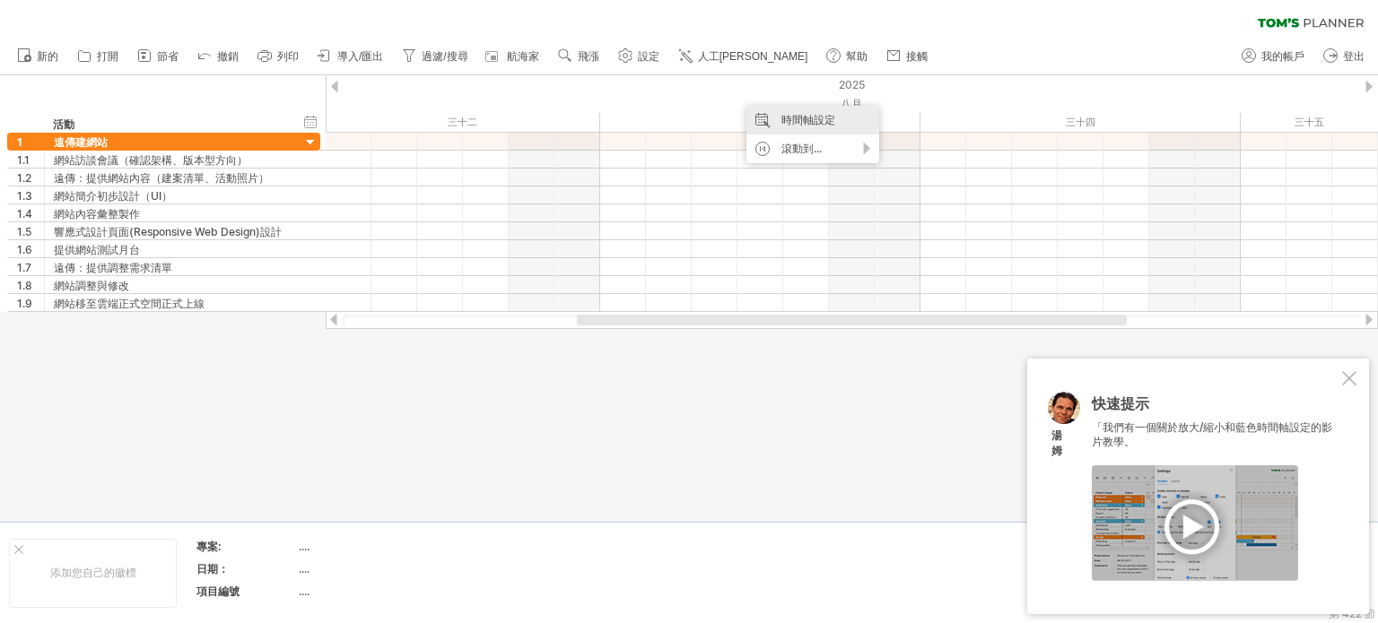
click at [761, 117] on div "時間軸設定" at bounding box center [812, 120] width 133 height 29
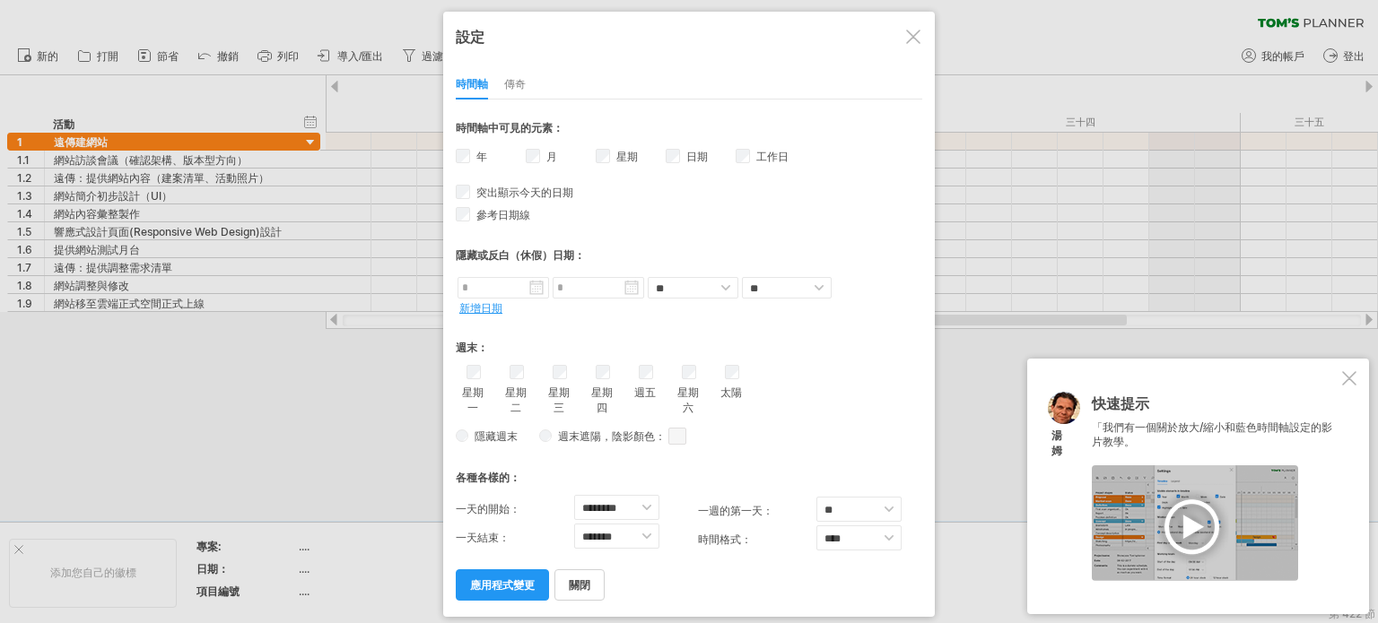
drag, startPoint x: 526, startPoint y: 580, endPoint x: 525, endPoint y: 554, distance: 26.1
click at [520, 579] on font "應用程式變更" at bounding box center [502, 584] width 65 height 13
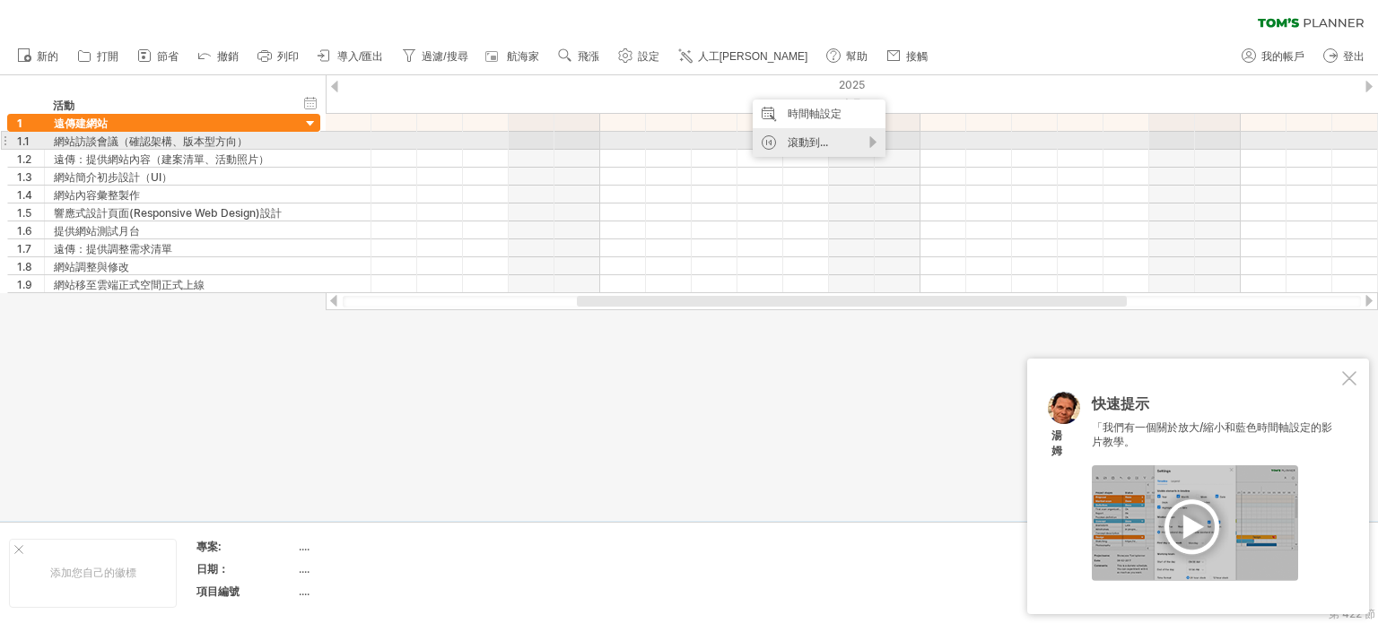
click at [831, 143] on div "滾動到..." at bounding box center [818, 142] width 133 height 29
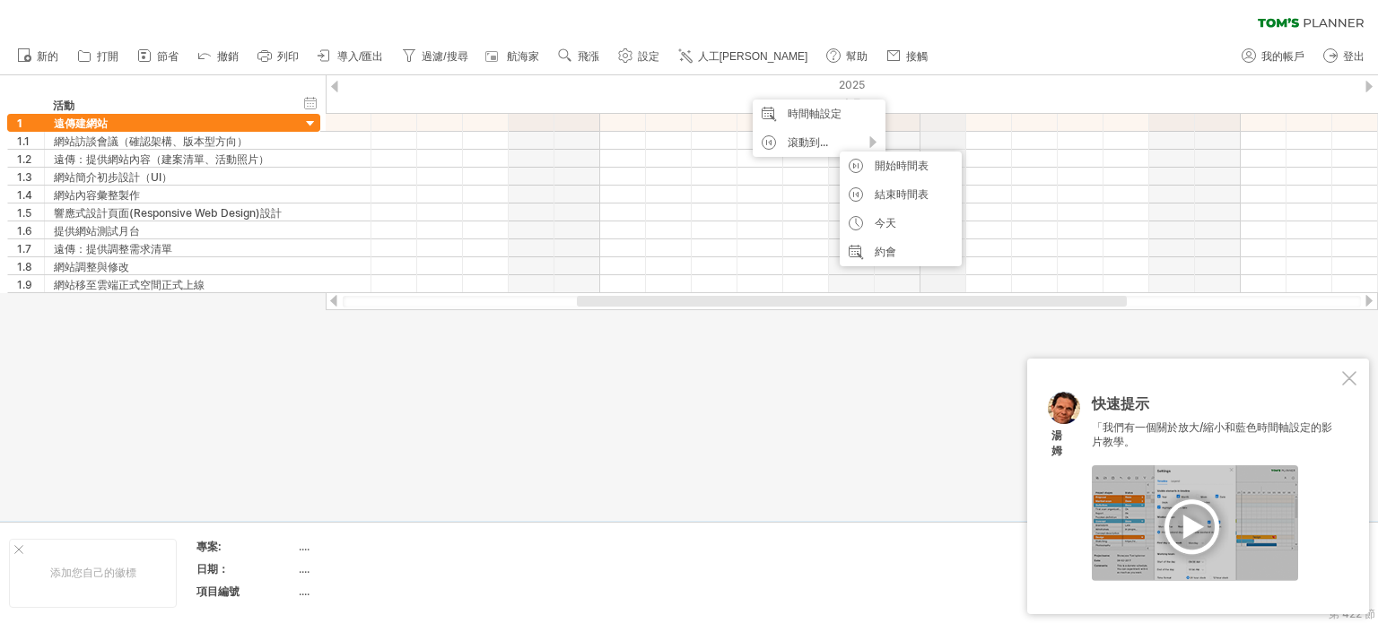
click at [930, 90] on div "2025" at bounding box center [1058, 84] width 4300 height 19
click at [1369, 83] on div at bounding box center [1368, 87] width 7 height 12
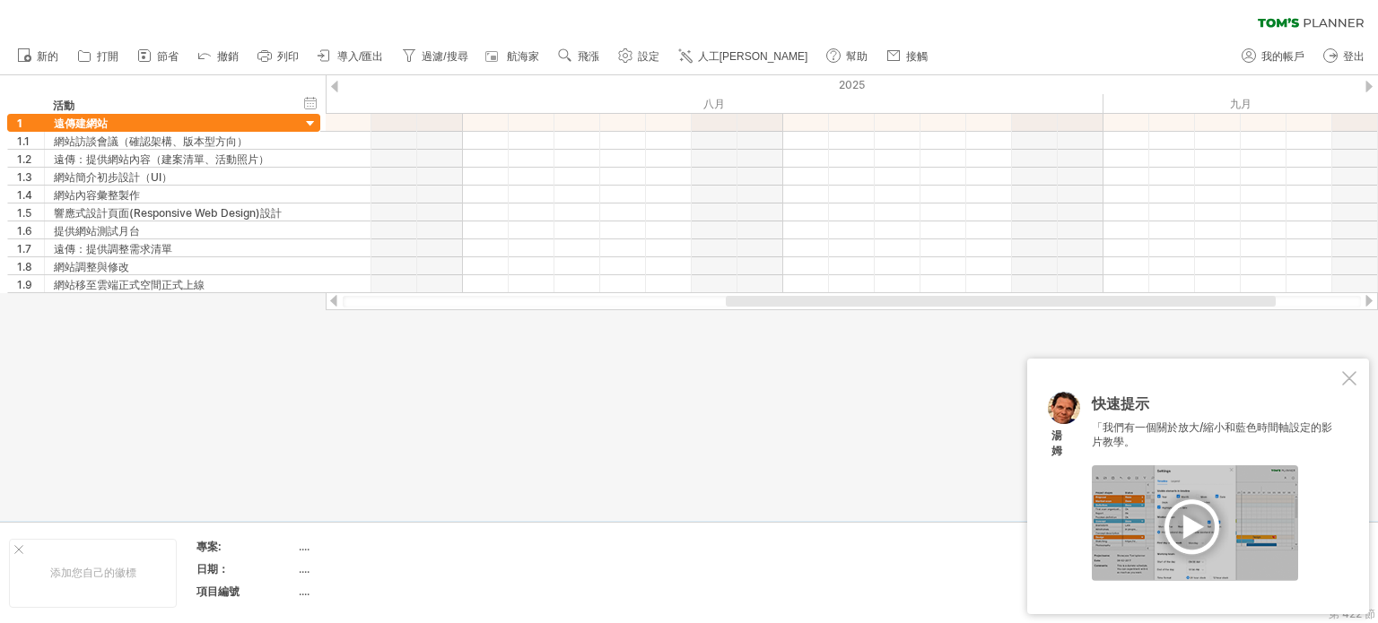
click at [1370, 83] on div at bounding box center [1368, 87] width 7 height 12
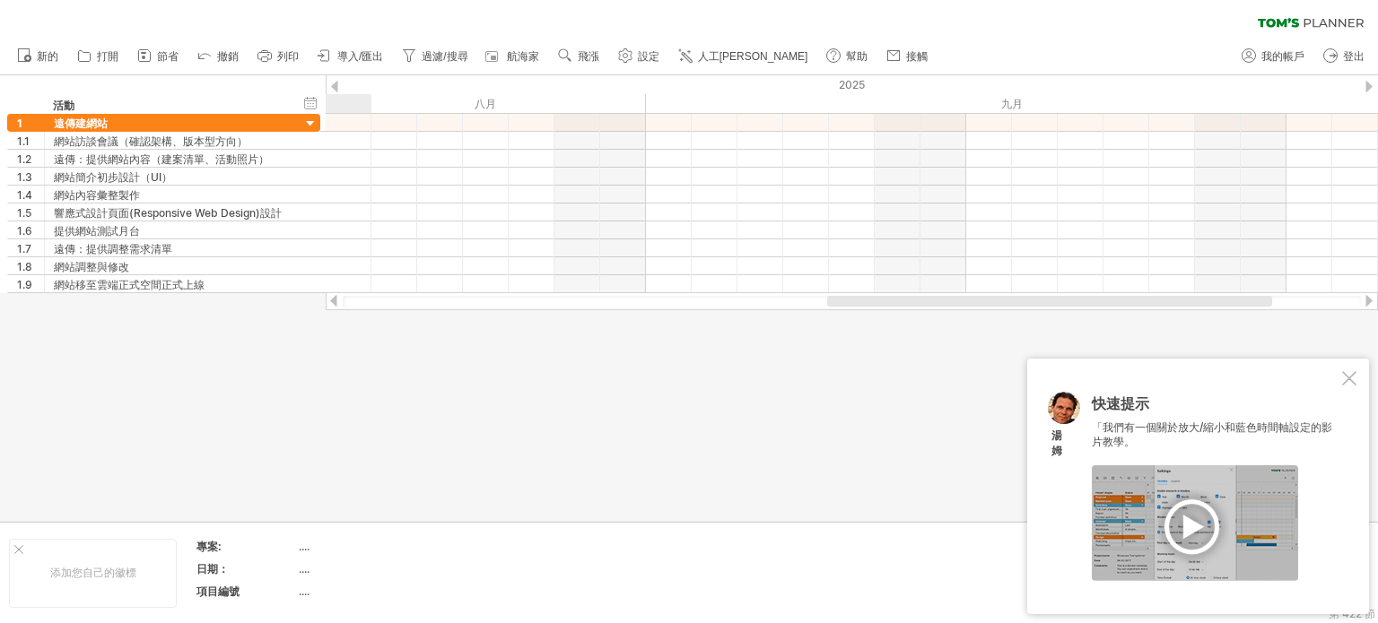
click at [1370, 83] on div at bounding box center [1368, 87] width 7 height 12
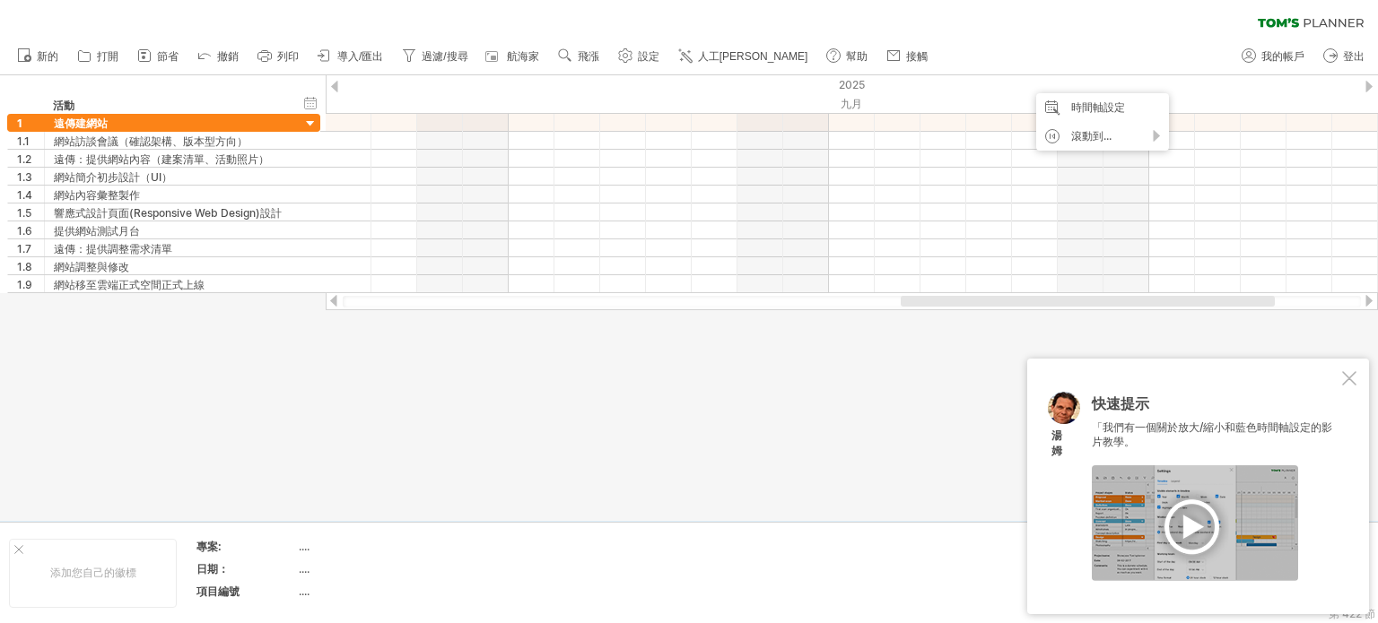
click at [1352, 377] on div at bounding box center [1349, 378] width 14 height 14
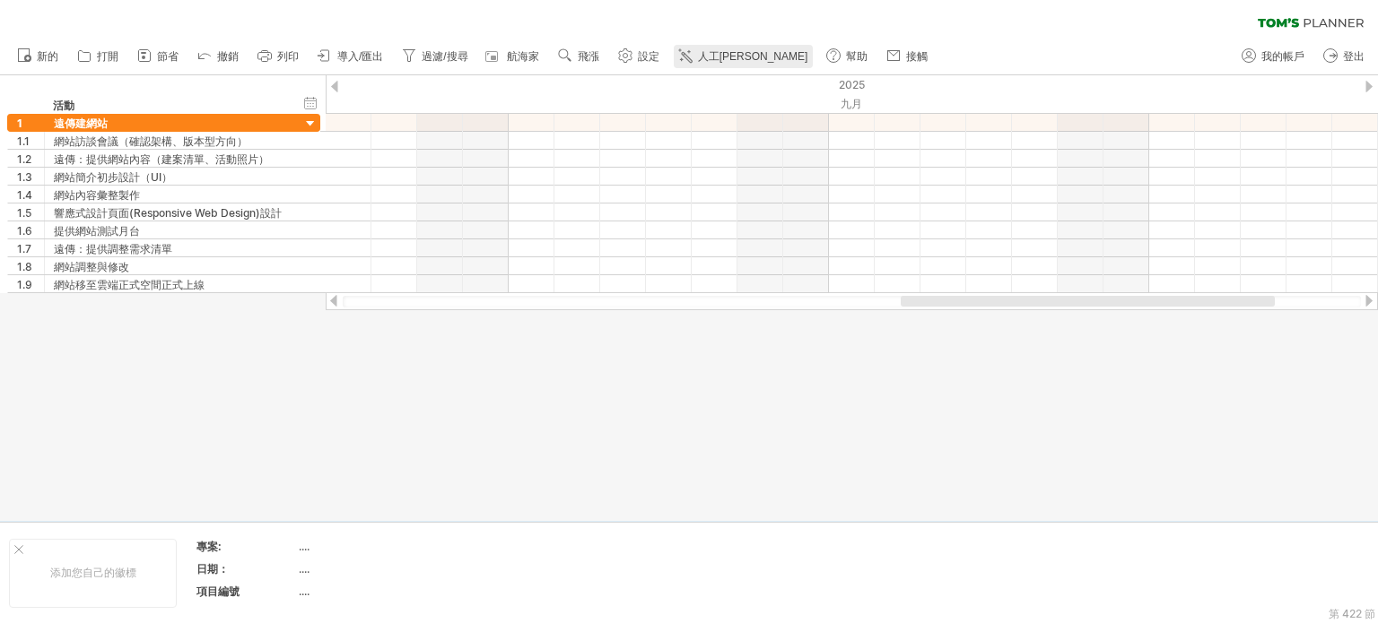
click at [735, 49] on link "人工[PERSON_NAME]" at bounding box center [744, 56] width 140 height 23
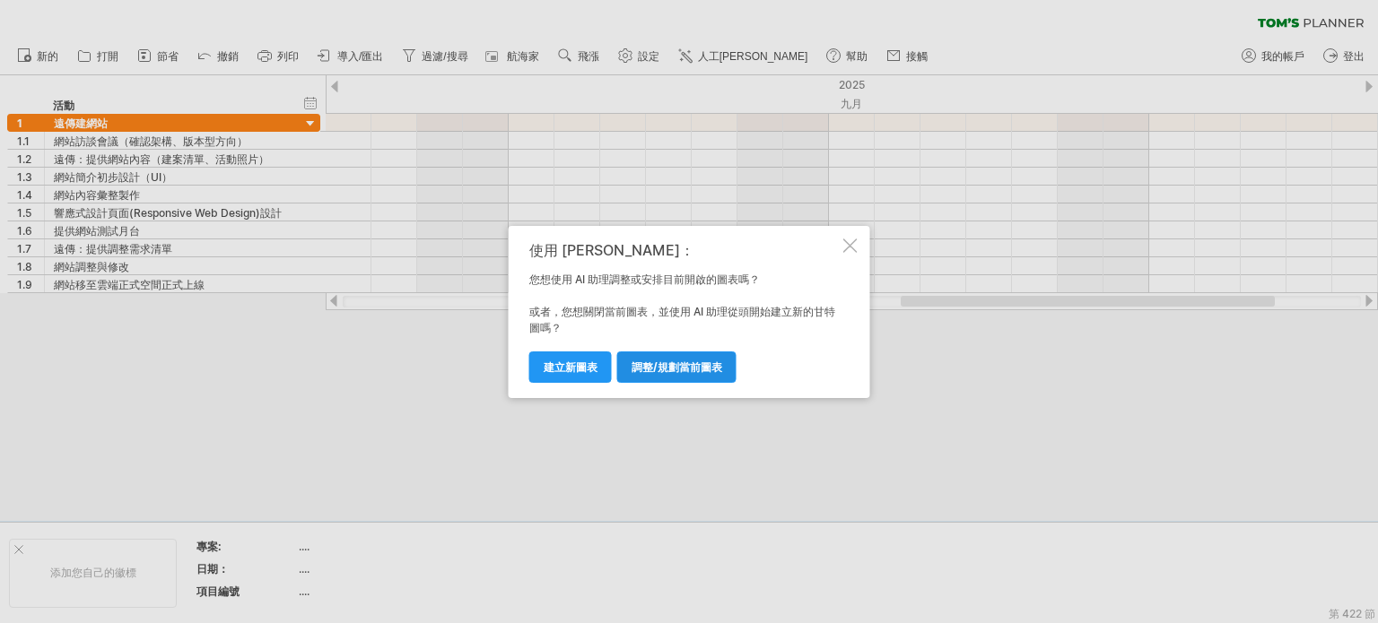
click at [676, 369] on font "調整/規劃當前圖表" at bounding box center [676, 367] width 91 height 13
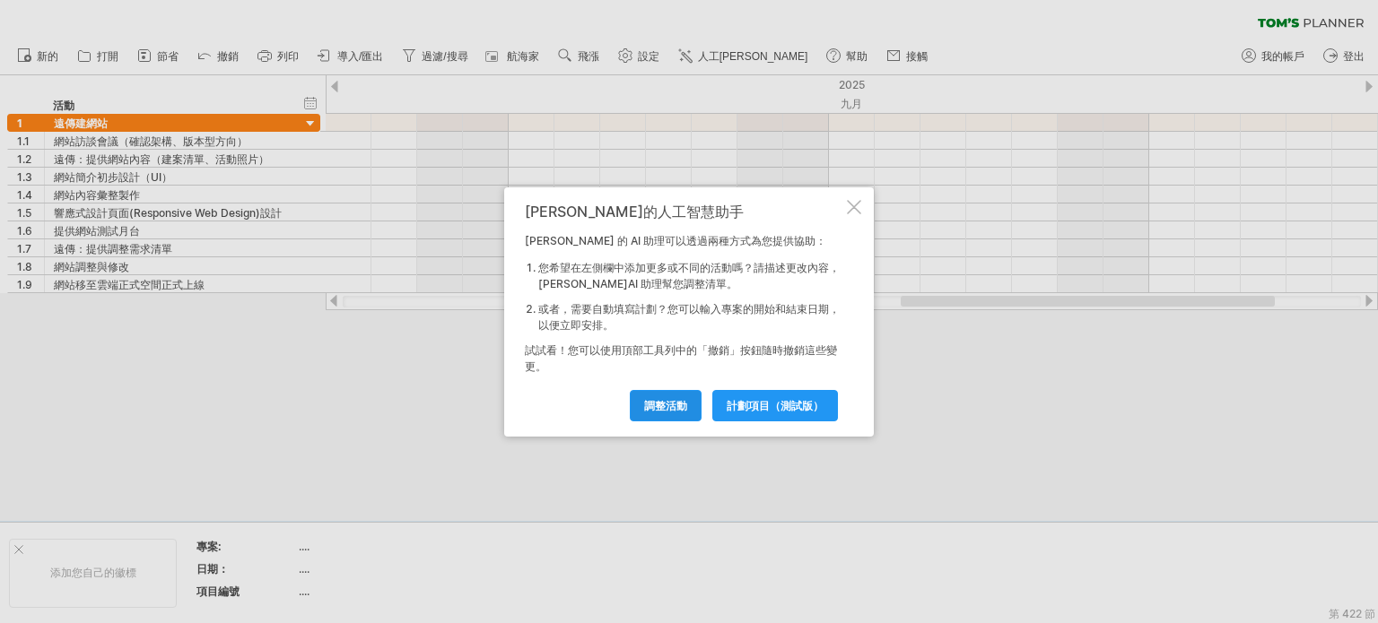
click at [661, 417] on link "調整活動" at bounding box center [666, 405] width 72 height 31
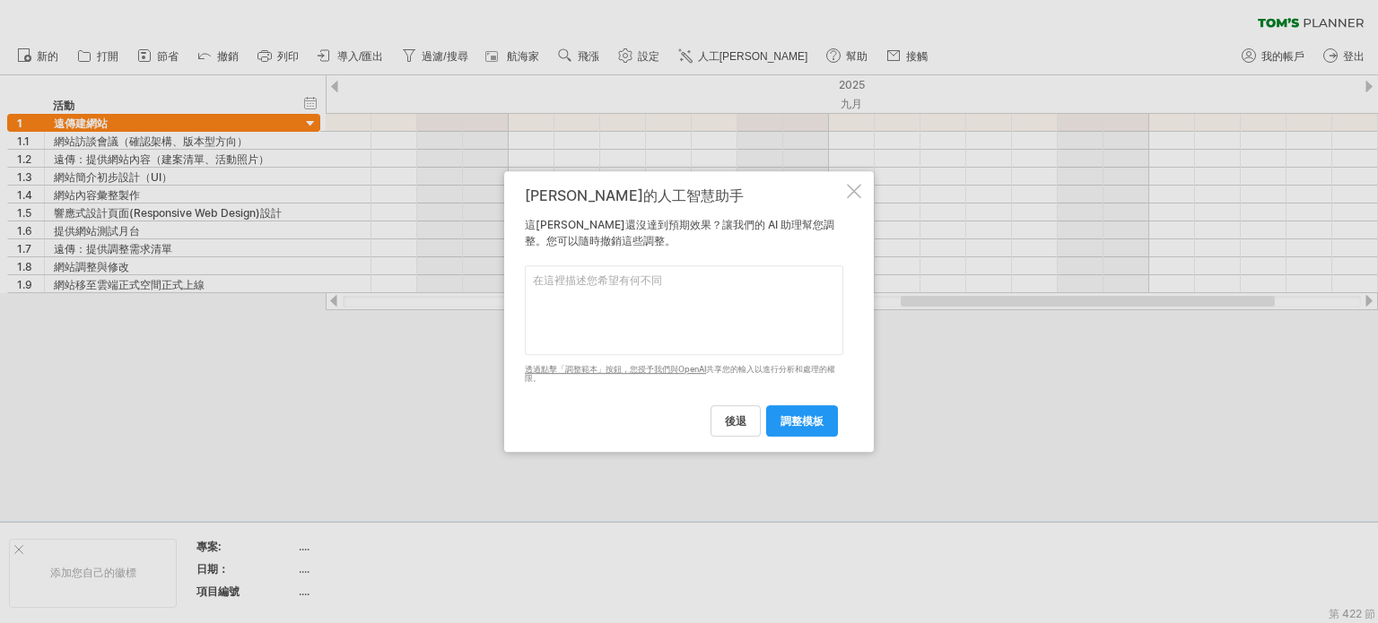
click at [740, 292] on textarea at bounding box center [684, 310] width 318 height 90
type textarea "只"
type textarea "時間定在2025年月份"
click at [801, 410] on link "調整模板" at bounding box center [802, 420] width 72 height 31
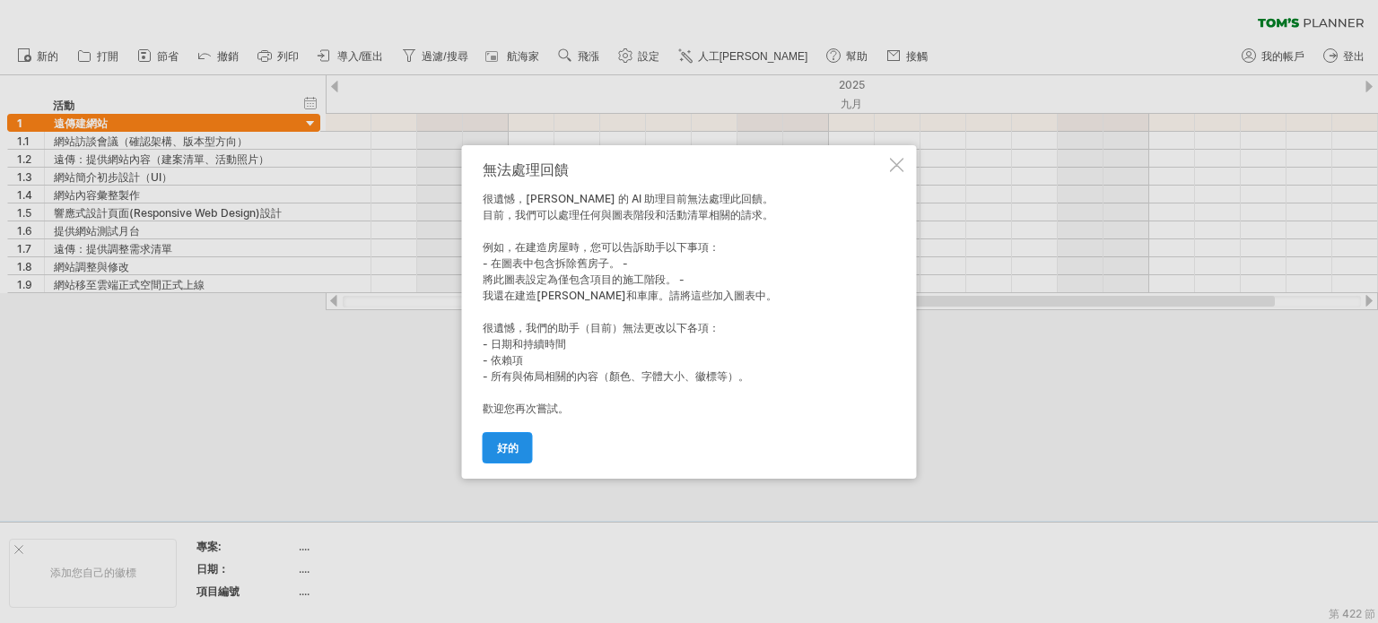
click at [514, 444] on font "好的" at bounding box center [508, 447] width 22 height 13
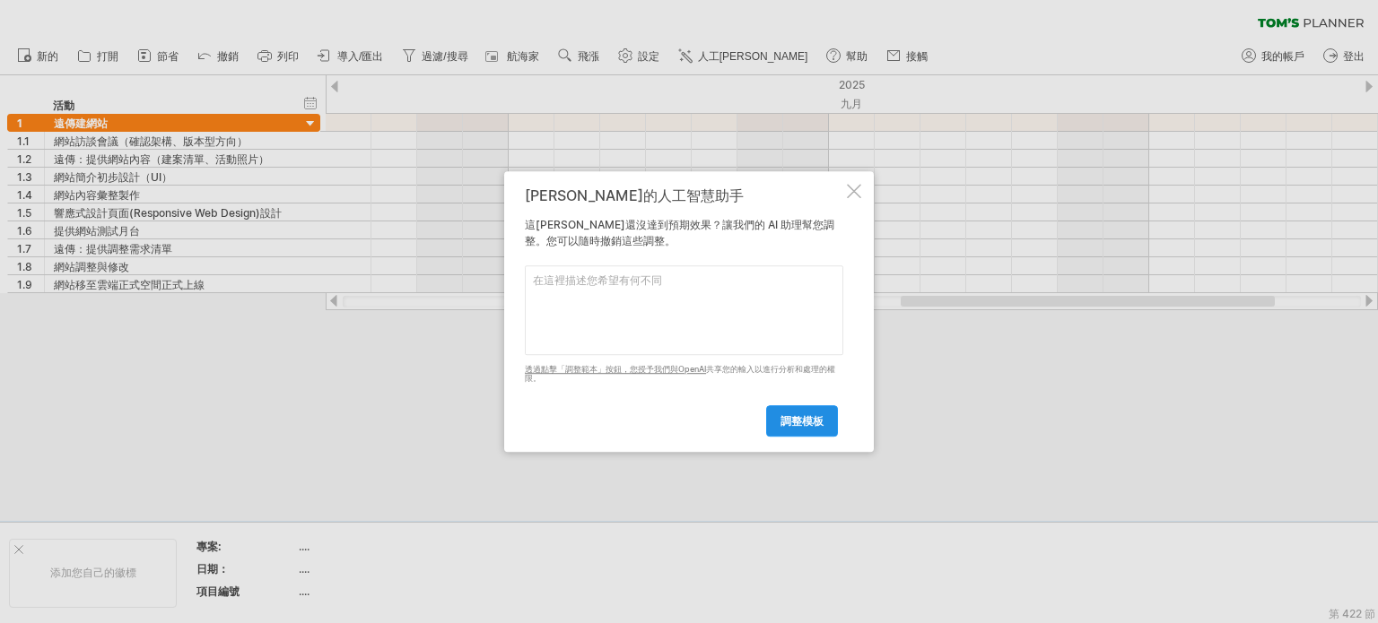
click at [800, 419] on font "調整模板" at bounding box center [801, 420] width 43 height 13
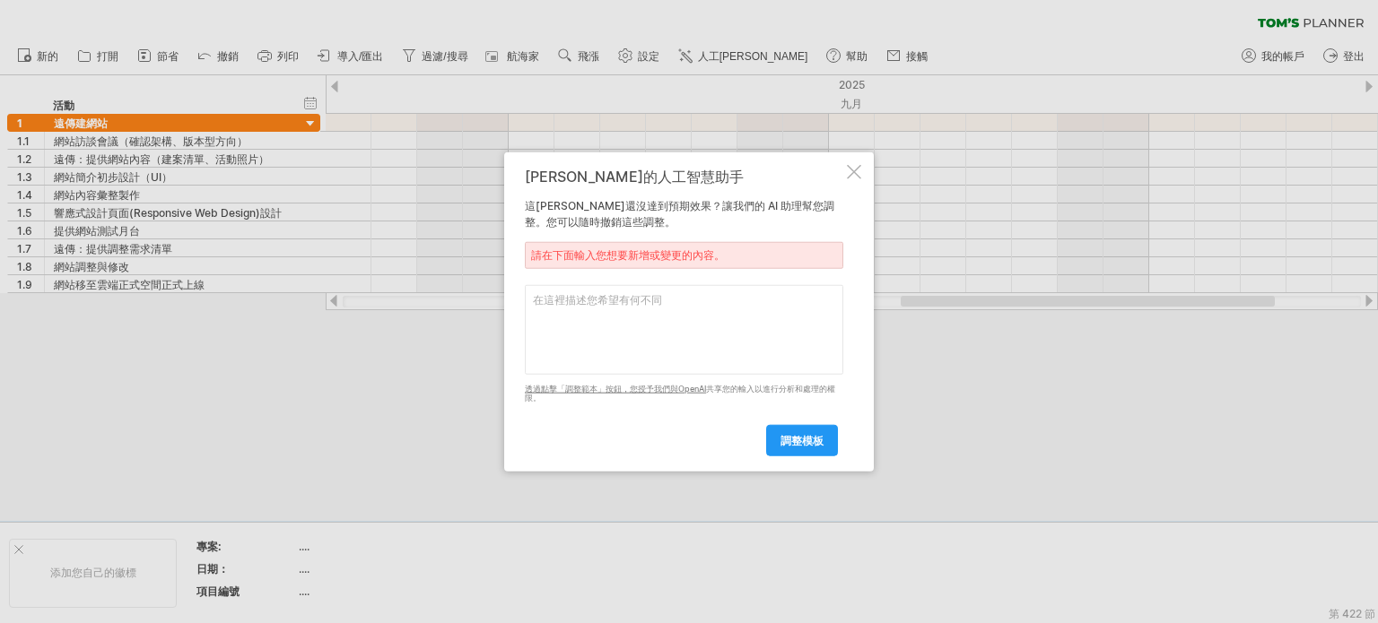
click at [847, 184] on div "湯姆的人工智慧助手 這張甘特圖還沒達到預期效果？讓我們的 AI 助理幫您調整。您可以隨時撤銷這些調整。 請在下面輸入您想要新增或變更的內容。 透過點擊「調整範…" at bounding box center [689, 312] width 370 height 320
click at [854, 168] on div at bounding box center [854, 171] width 14 height 14
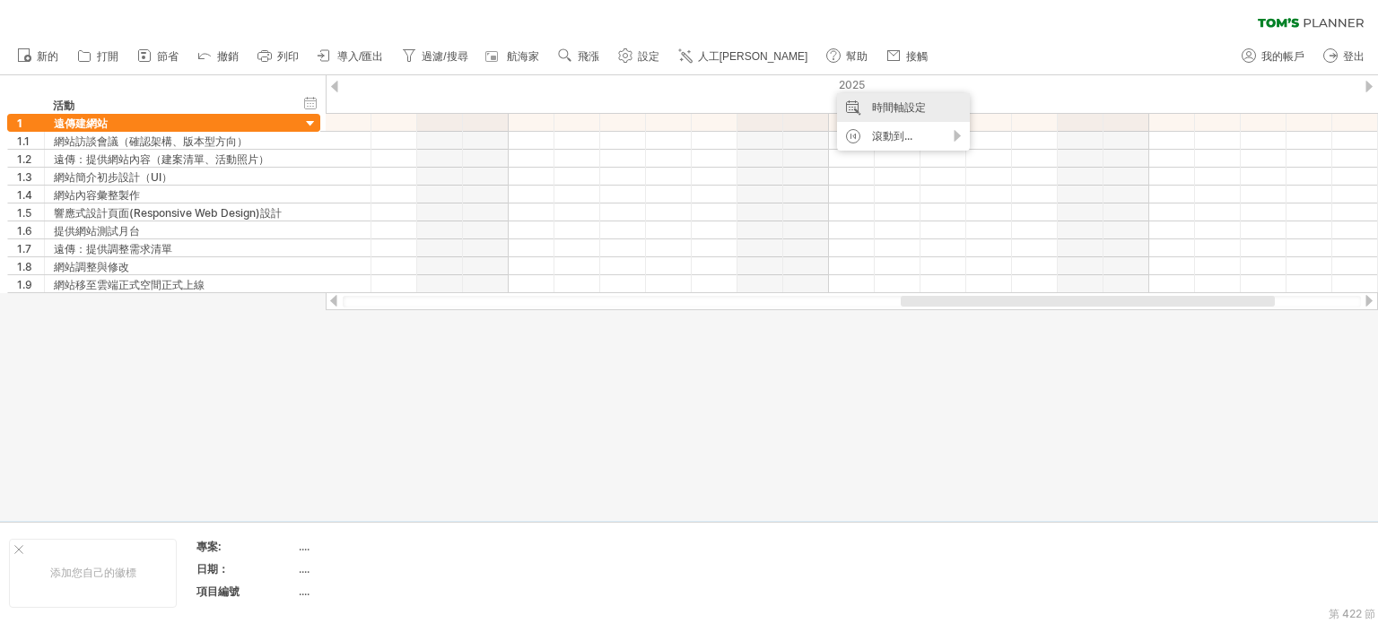
click at [884, 103] on font "時間軸設定" at bounding box center [899, 106] width 54 height 13
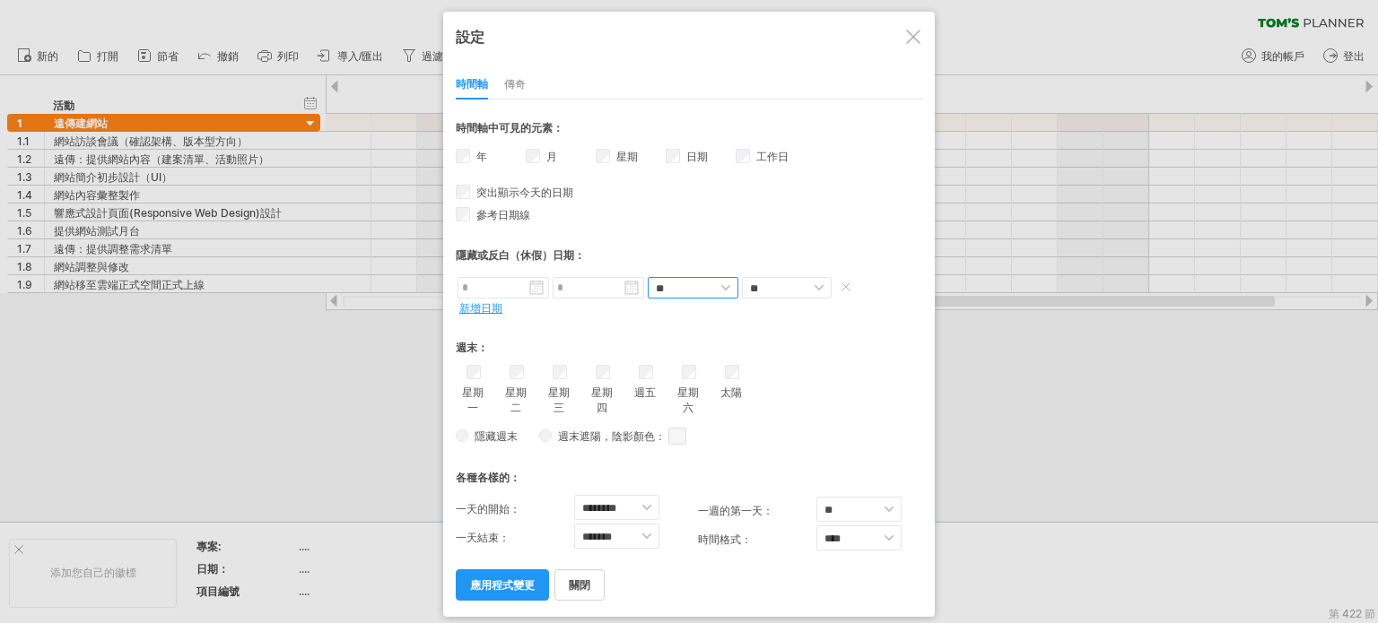
click at [691, 285] on select "** **" at bounding box center [693, 288] width 91 height 22
click at [508, 578] on font "應用程式變更" at bounding box center [502, 584] width 65 height 13
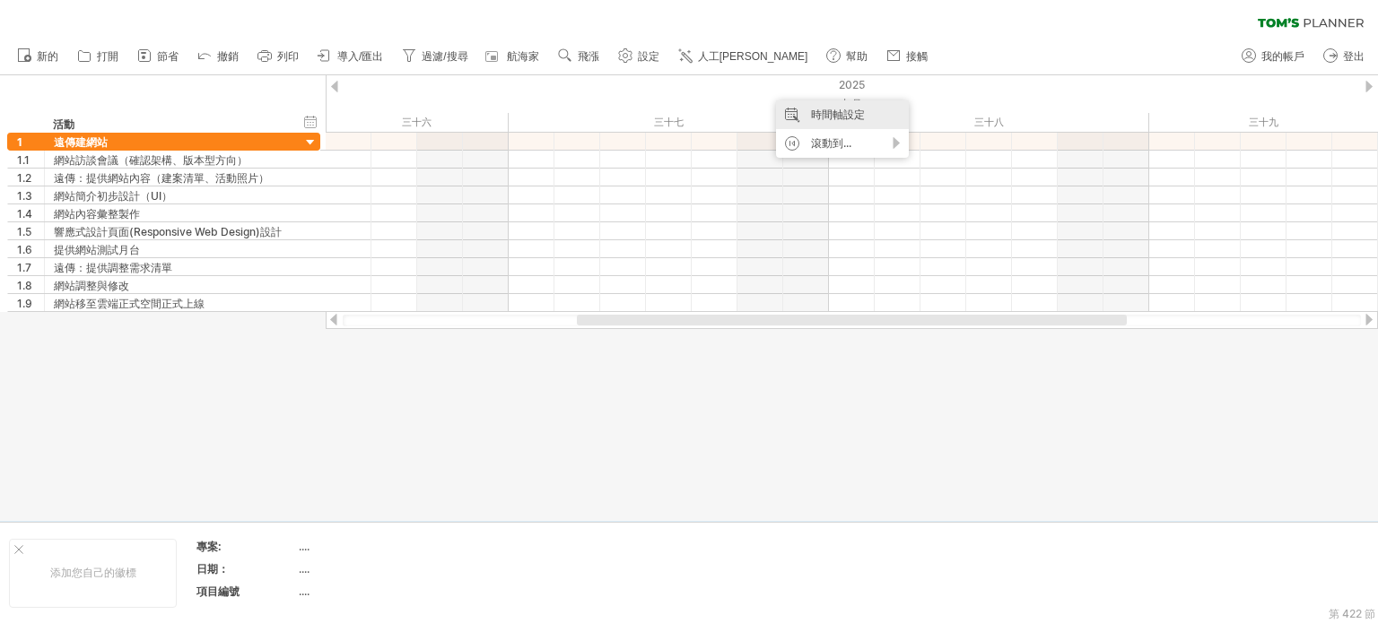
click at [811, 120] on font "時間軸設定" at bounding box center [838, 114] width 54 height 13
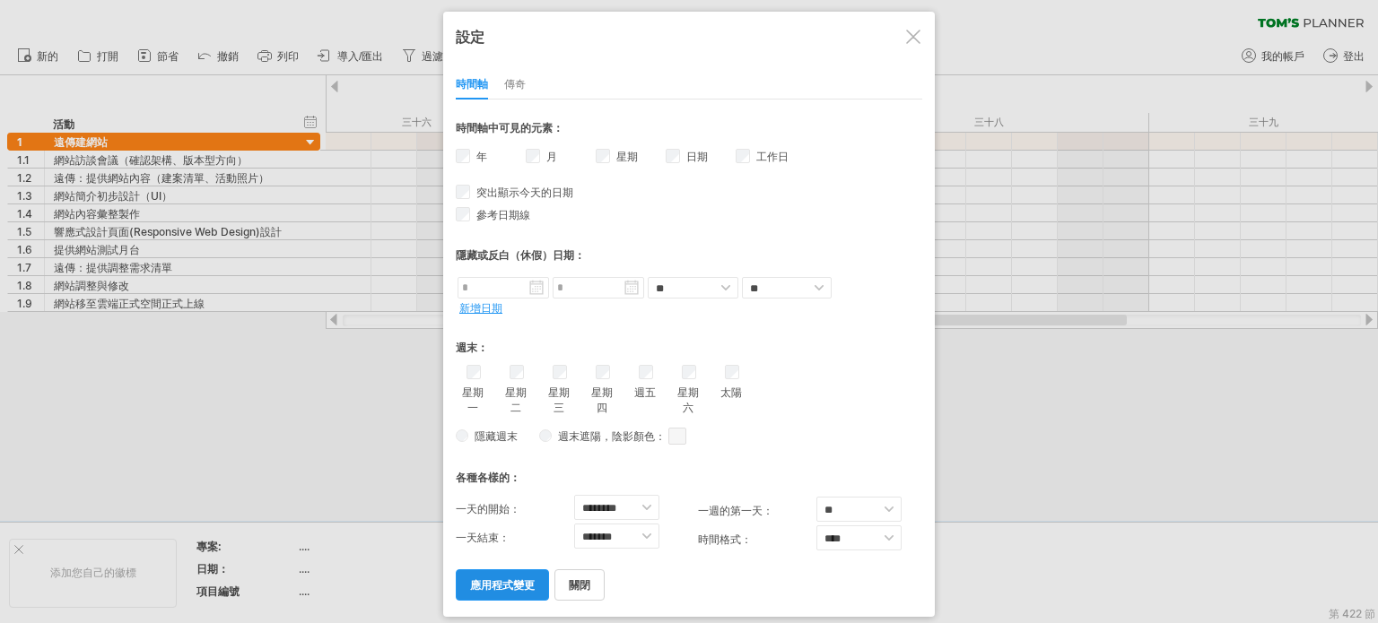
click at [507, 584] on font "應用程式變更" at bounding box center [502, 584] width 65 height 13
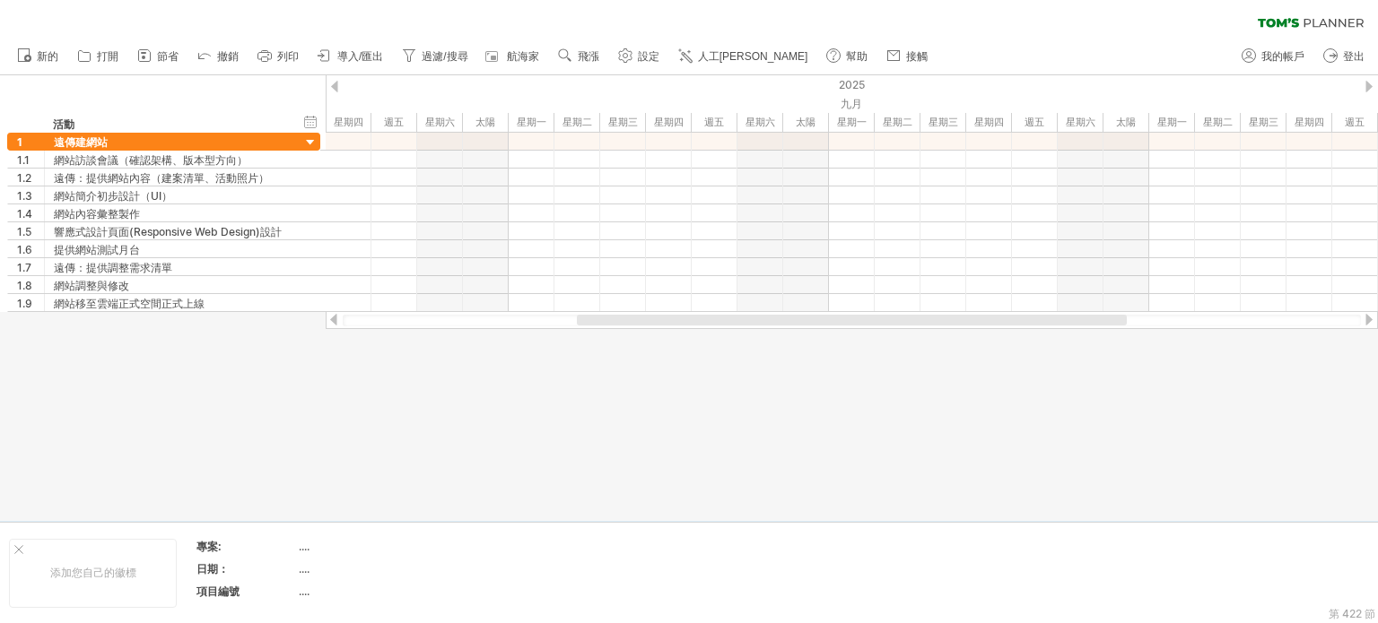
click at [643, 50] on font "設定" at bounding box center [649, 56] width 22 height 13
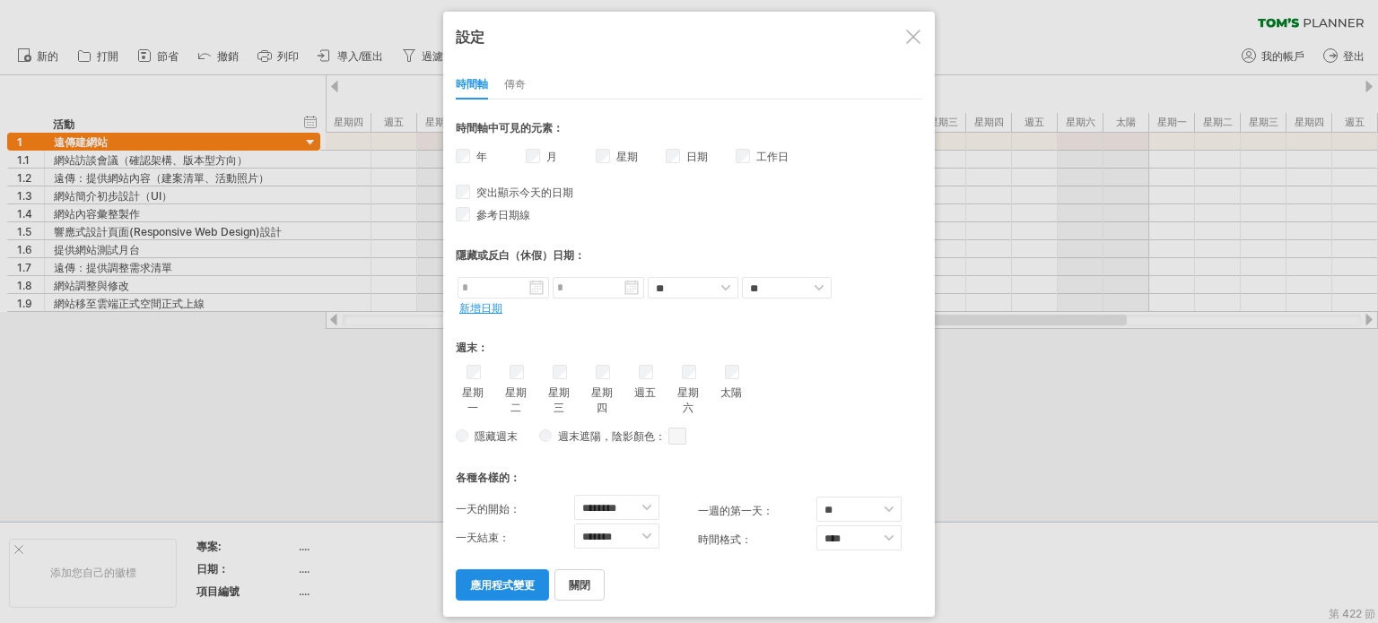
click at [509, 578] on font "應用程式變更" at bounding box center [502, 584] width 65 height 13
click at [509, 575] on td at bounding box center [533, 573] width 142 height 69
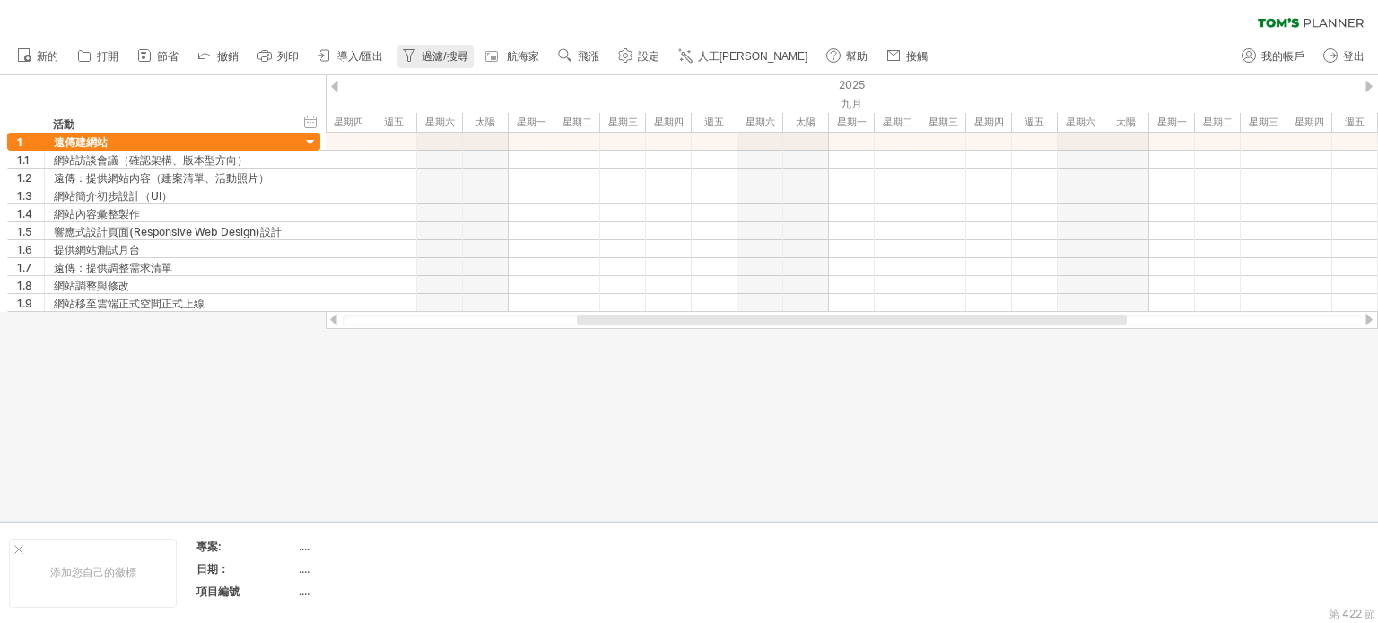
click at [446, 50] on font "過濾/搜尋" at bounding box center [445, 56] width 46 height 13
type input "**********"
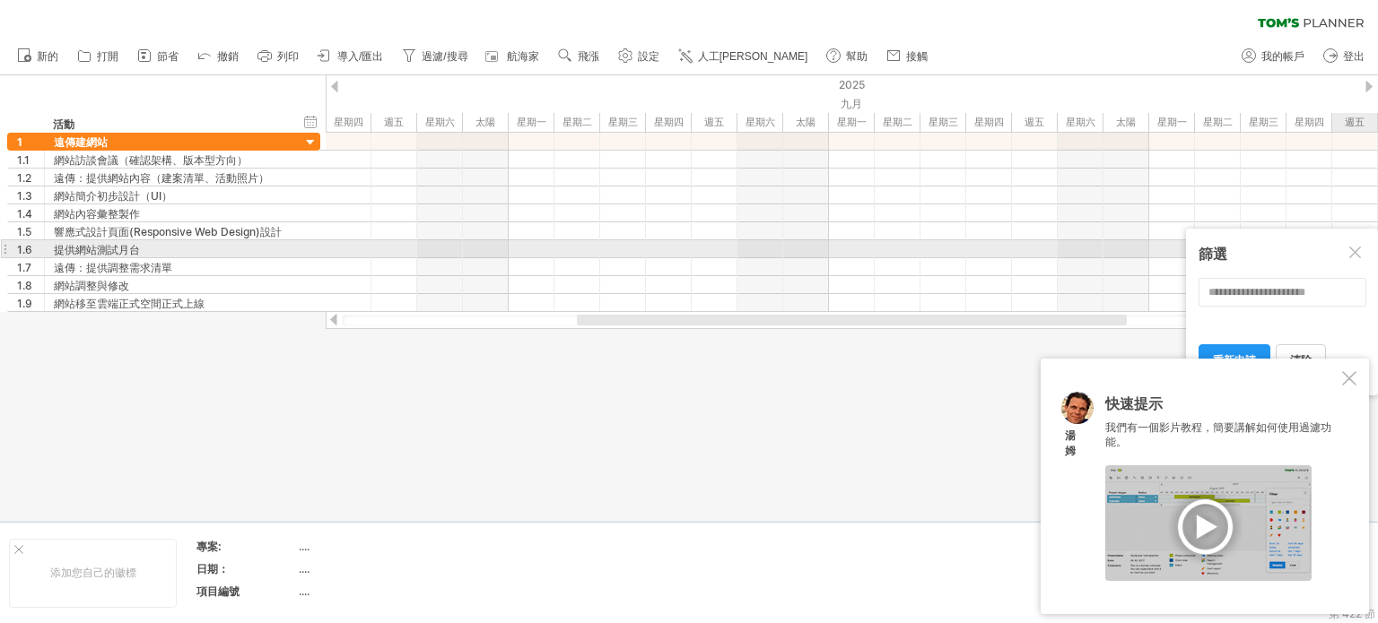
drag, startPoint x: 1355, startPoint y: 248, endPoint x: 1338, endPoint y: 387, distance: 140.9
click at [1353, 248] on div at bounding box center [1356, 254] width 14 height 14
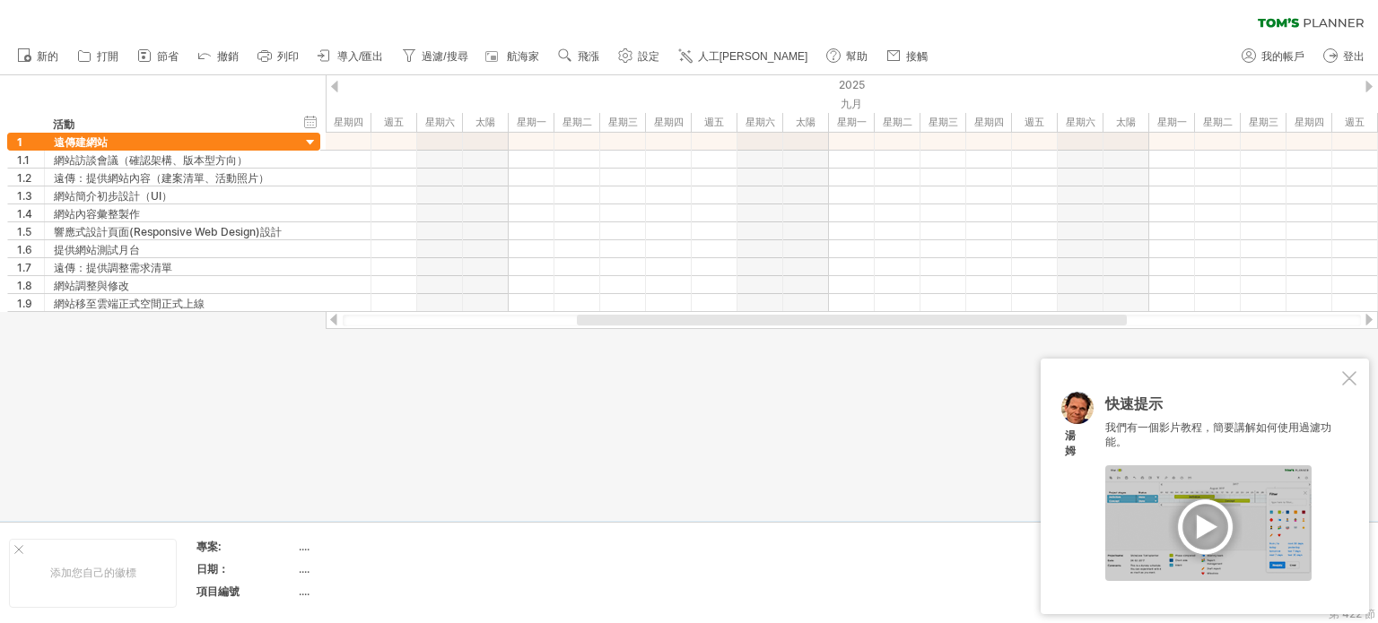
click at [1349, 375] on div at bounding box center [1349, 378] width 14 height 14
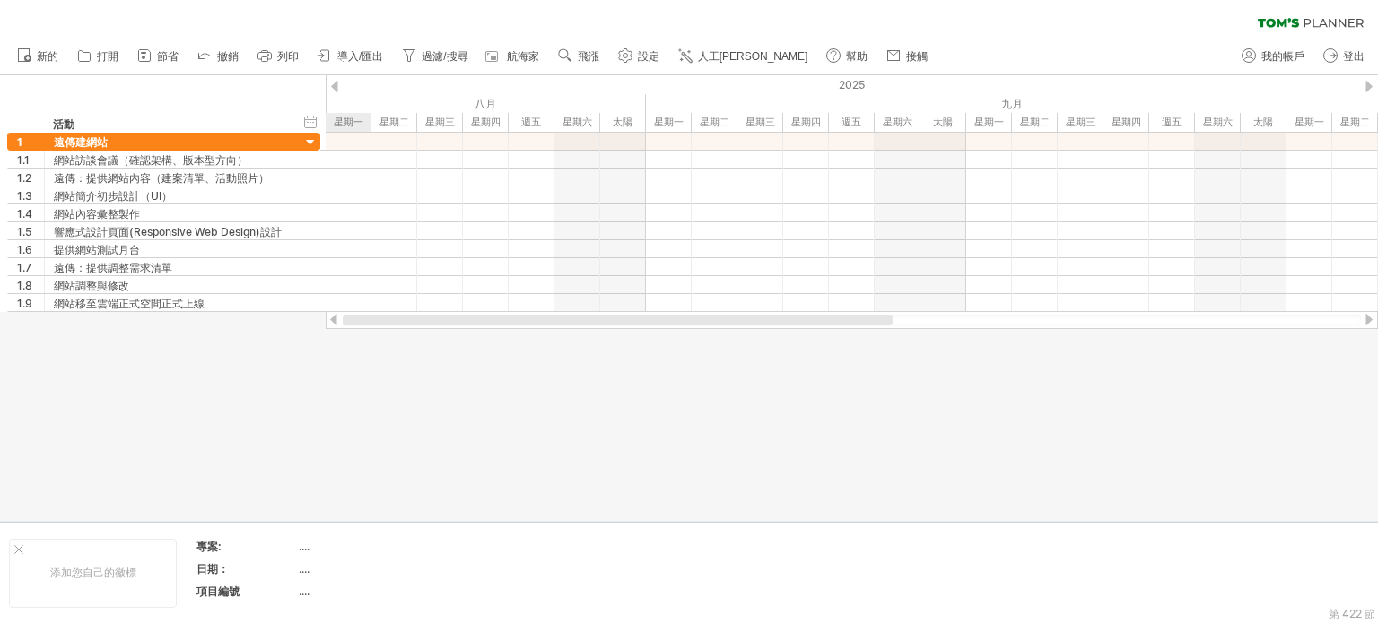
drag, startPoint x: 606, startPoint y: 316, endPoint x: 330, endPoint y: 321, distance: 276.3
click at [331, 321] on div at bounding box center [852, 320] width 1052 height 18
click at [336, 84] on div at bounding box center [334, 87] width 7 height 12
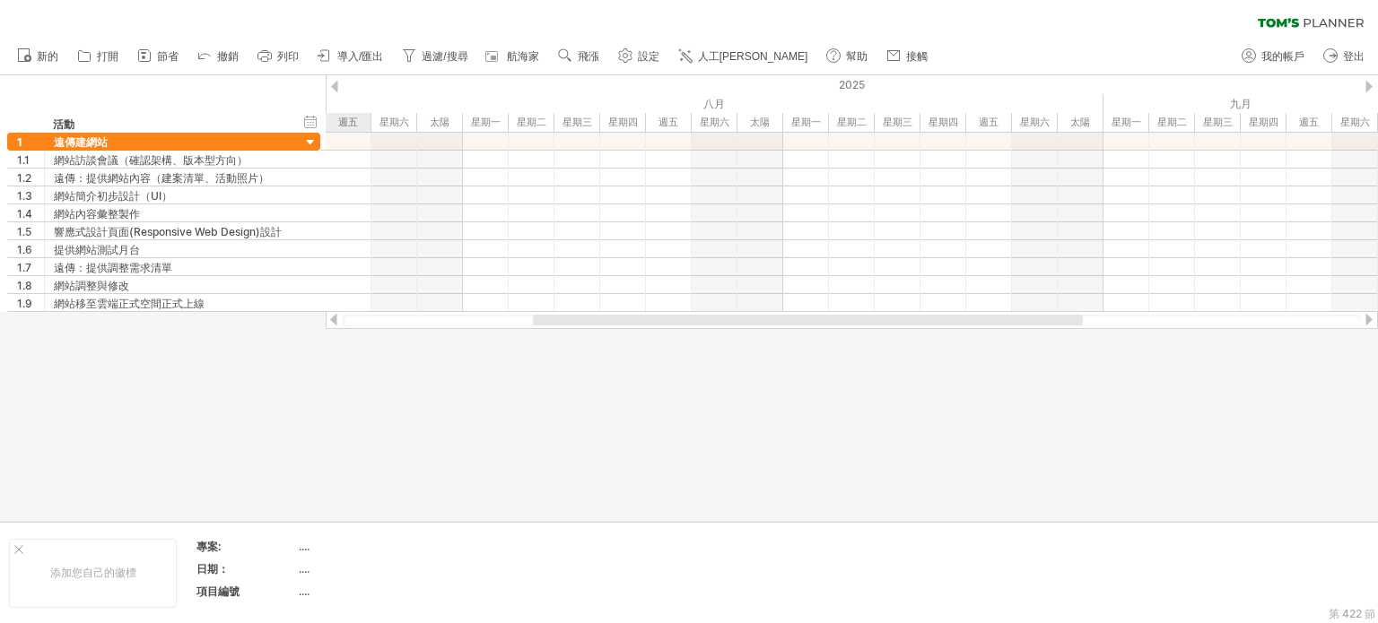
click at [1366, 82] on div at bounding box center [1368, 87] width 7 height 12
click at [334, 81] on div at bounding box center [334, 87] width 7 height 12
click at [18, 544] on div "添加您自己的徽標" at bounding box center [93, 573] width 168 height 69
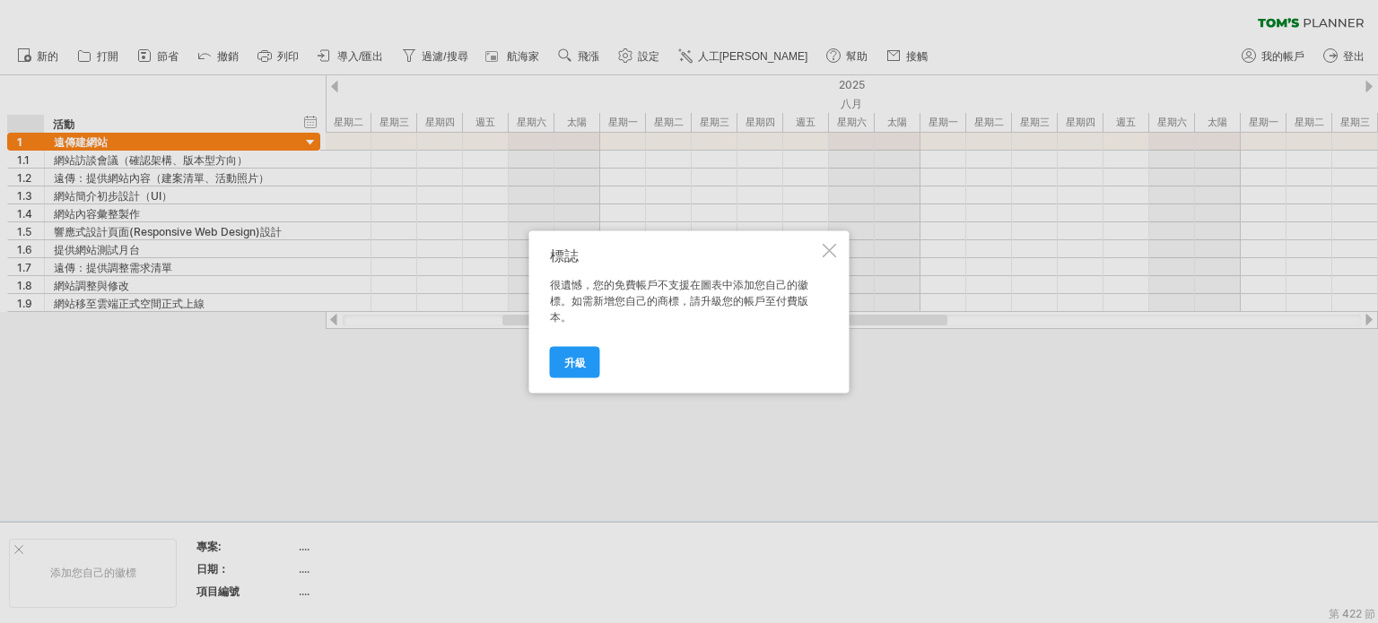
click at [830, 243] on div at bounding box center [829, 250] width 14 height 14
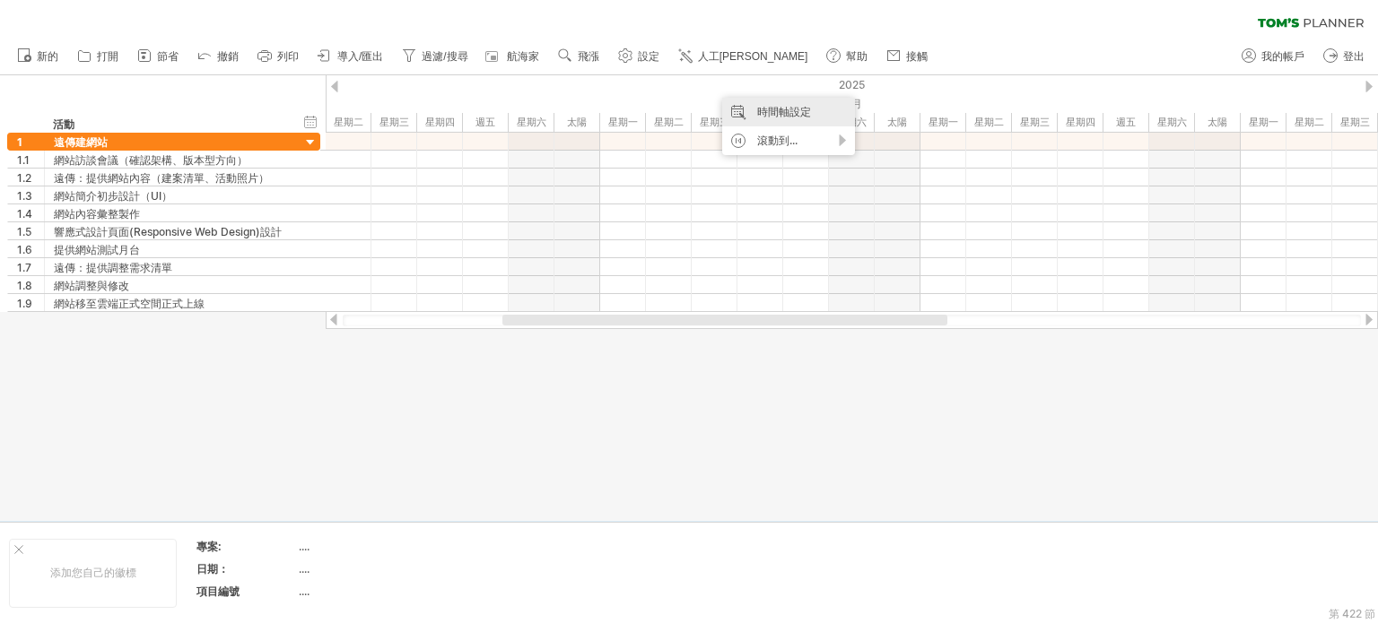
click at [773, 114] on font "時間軸設定" at bounding box center [784, 111] width 54 height 13
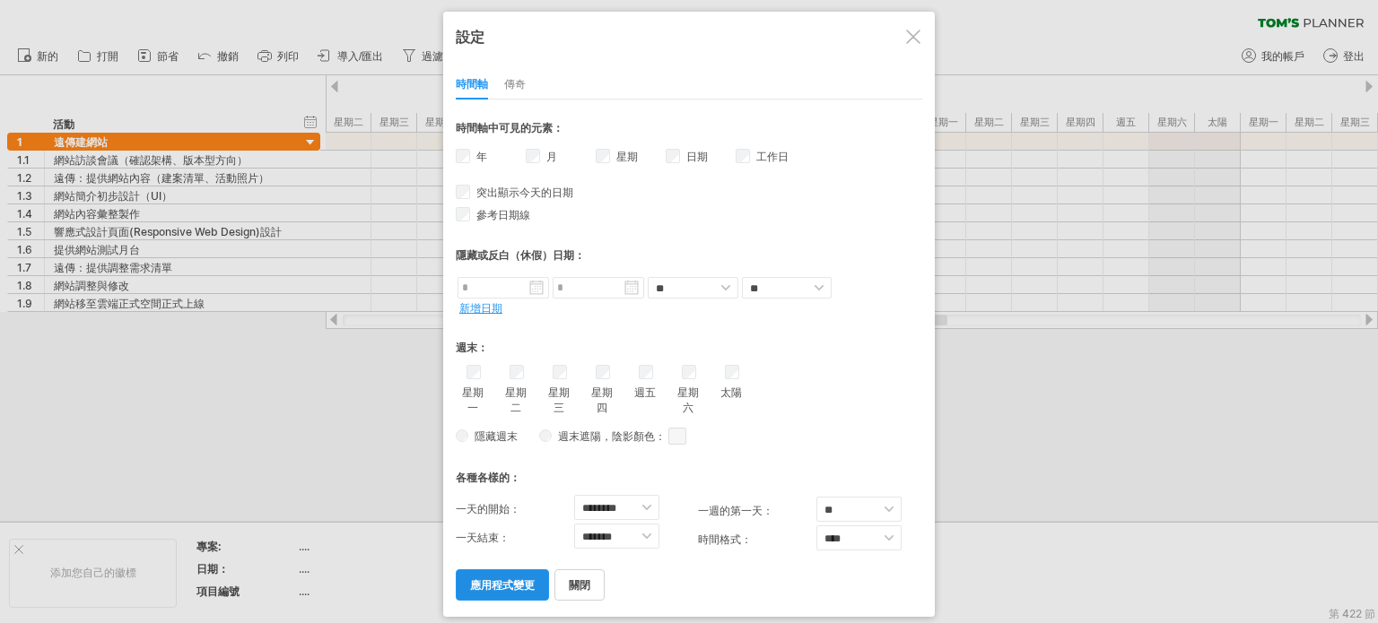
click at [502, 578] on font "應用程式變更" at bounding box center [502, 584] width 65 height 13
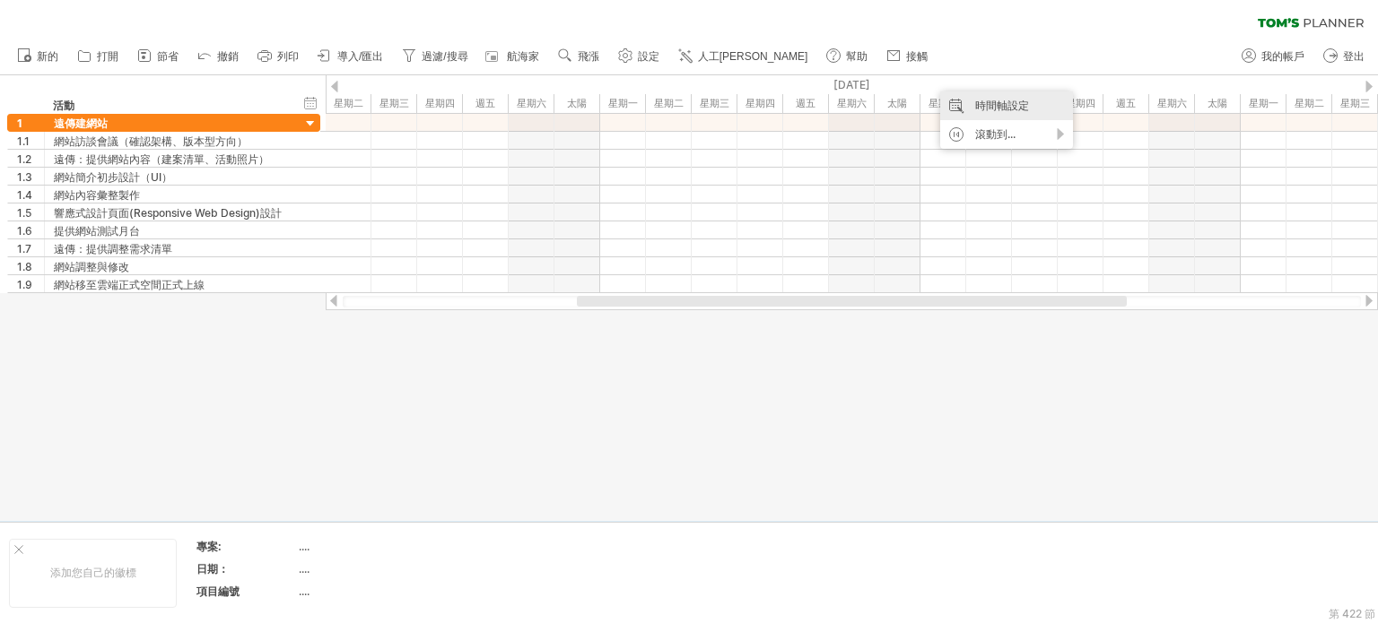
click at [954, 100] on div "時間軸設定" at bounding box center [1006, 105] width 133 height 29
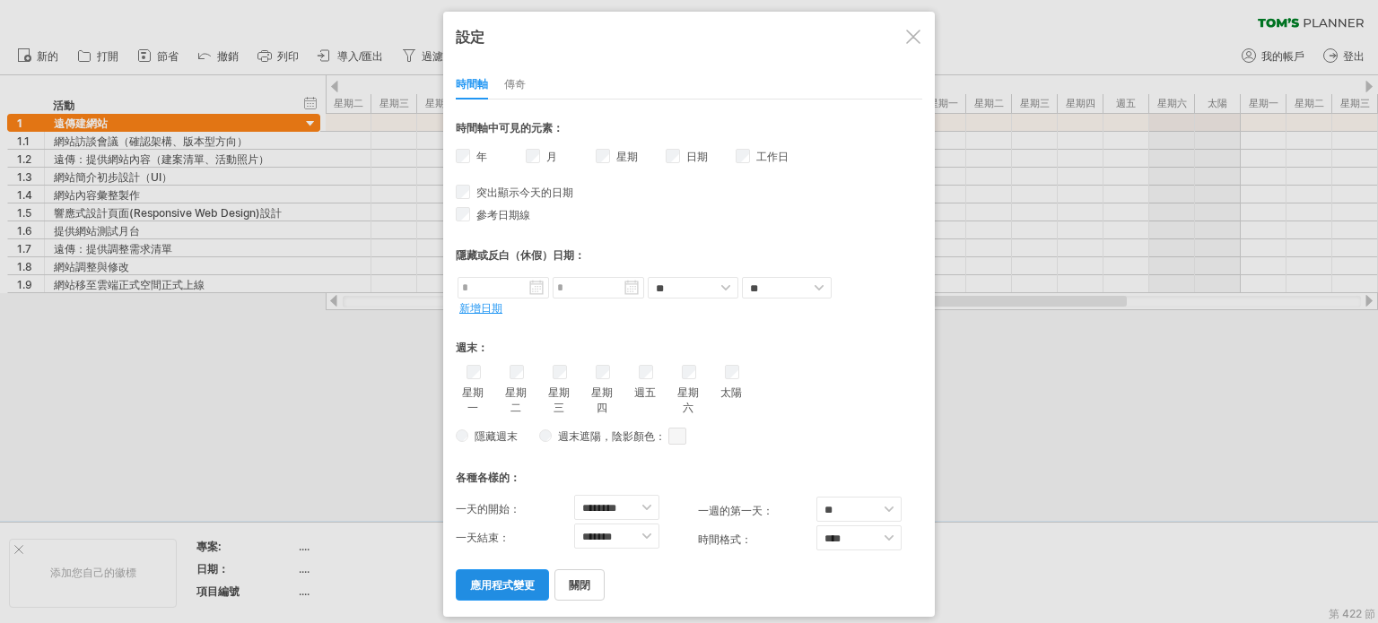
click at [499, 578] on font "應用程式變更" at bounding box center [502, 584] width 65 height 13
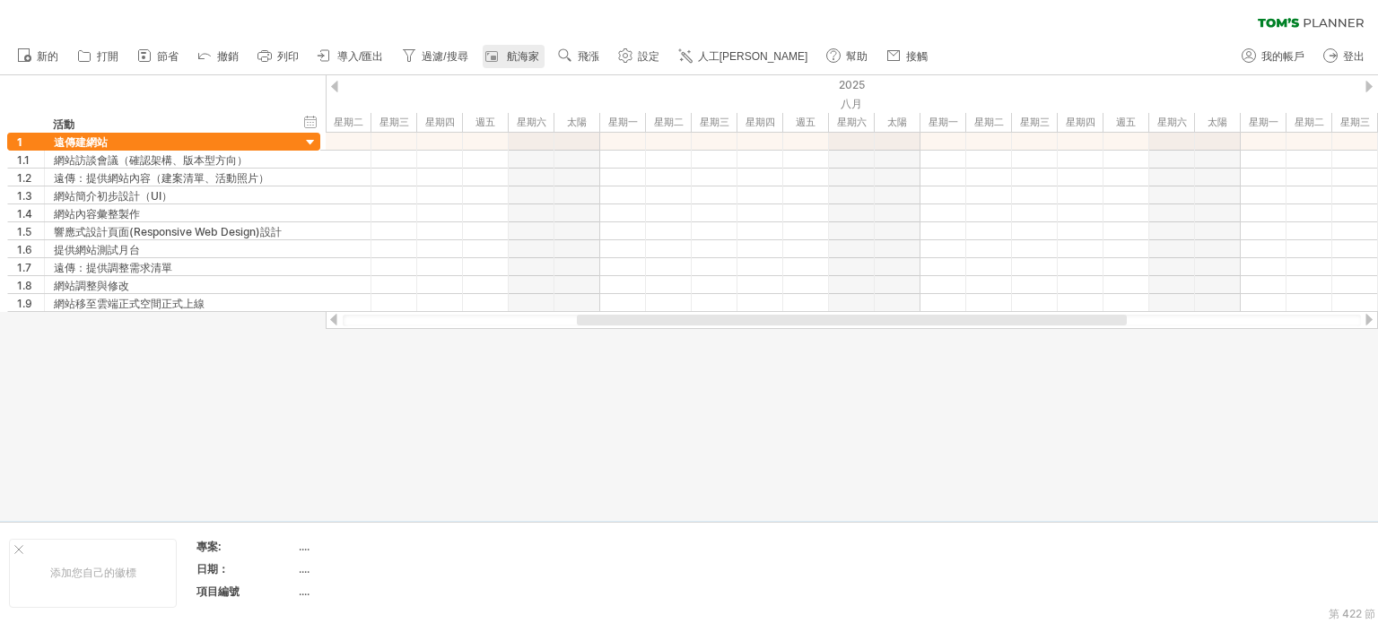
click at [521, 53] on font "航海家" at bounding box center [523, 56] width 32 height 13
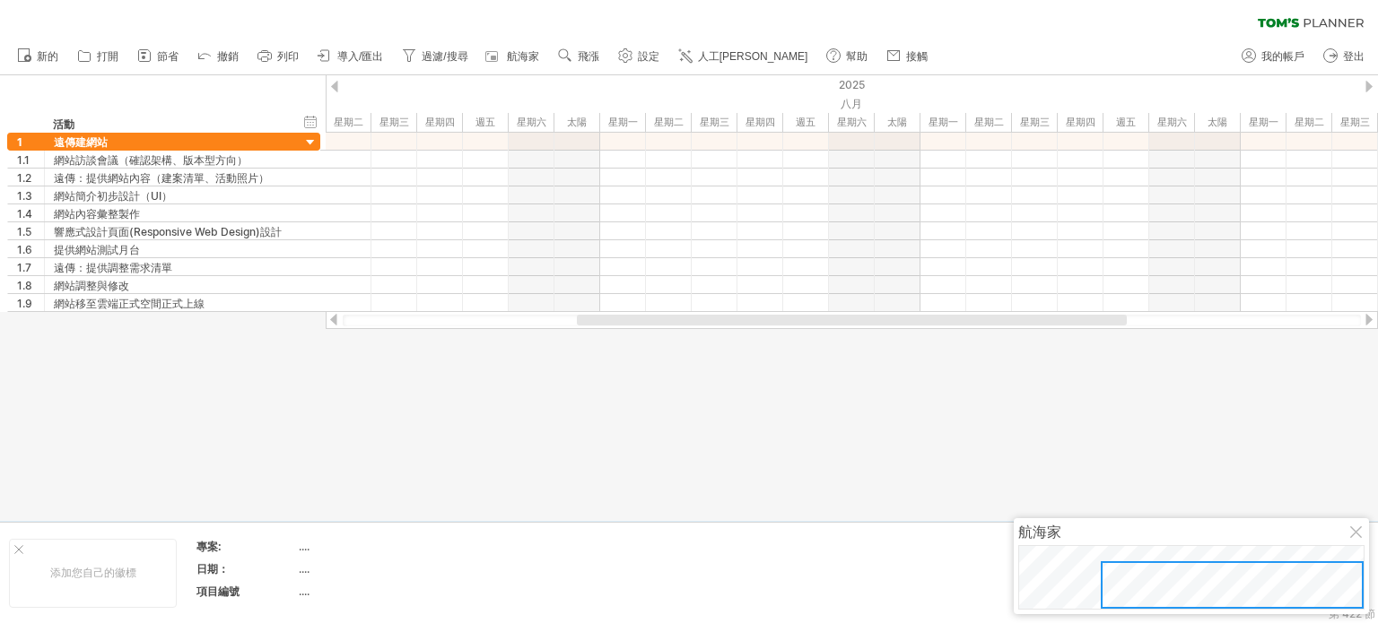
click at [1357, 535] on div at bounding box center [1357, 533] width 14 height 14
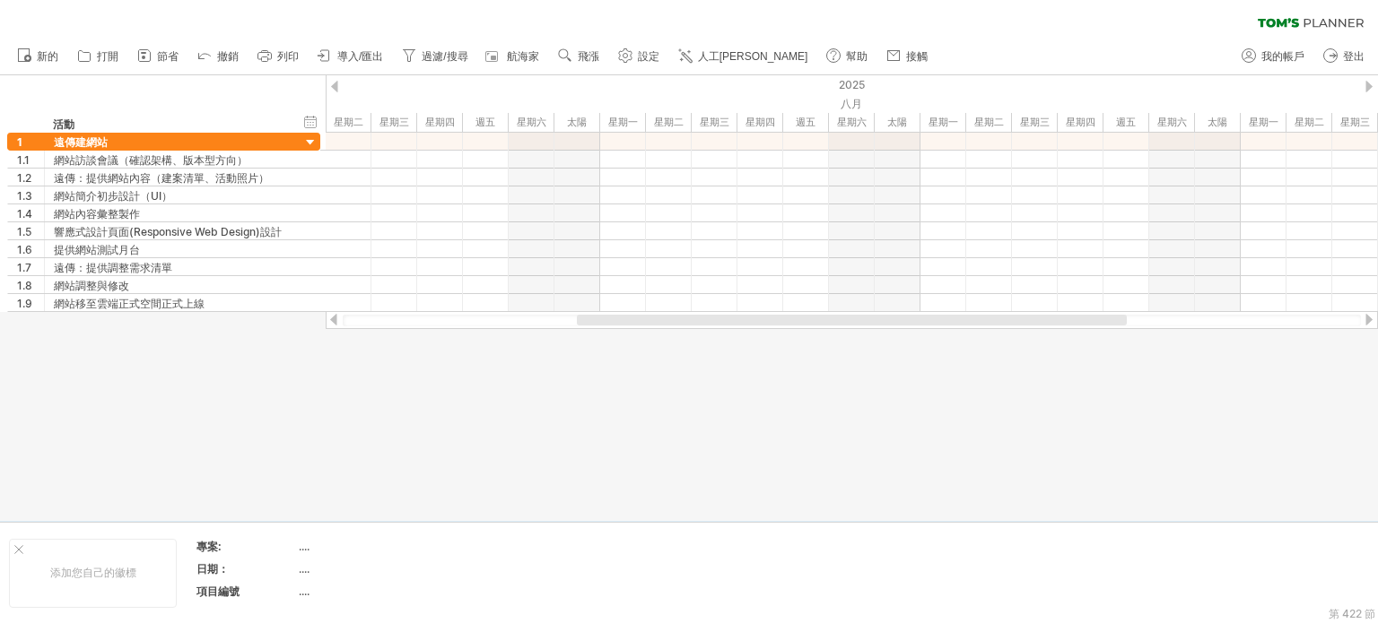
click at [547, 317] on div at bounding box center [852, 321] width 1018 height 12
click at [531, 322] on div at bounding box center [852, 321] width 1018 height 12
click at [1366, 83] on div at bounding box center [1368, 87] width 7 height 12
click at [869, 109] on font "時間軸設定" at bounding box center [890, 107] width 54 height 13
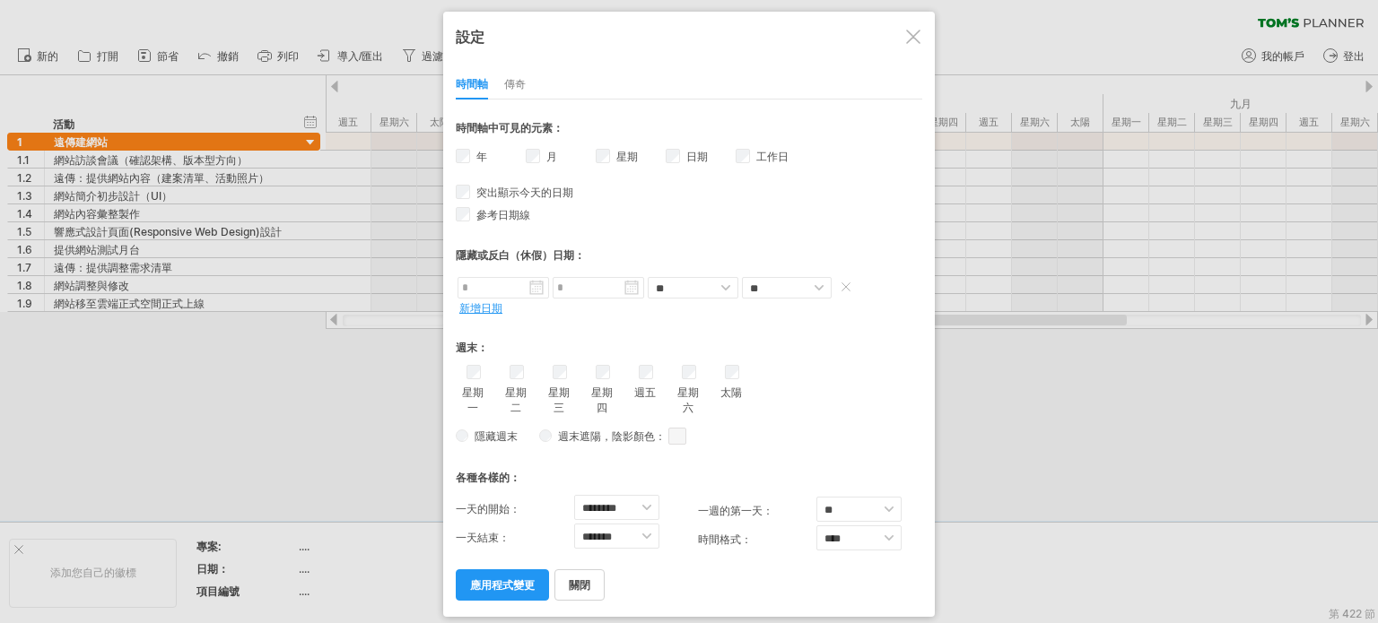
click at [525, 289] on input "text" at bounding box center [502, 288] width 91 height 22
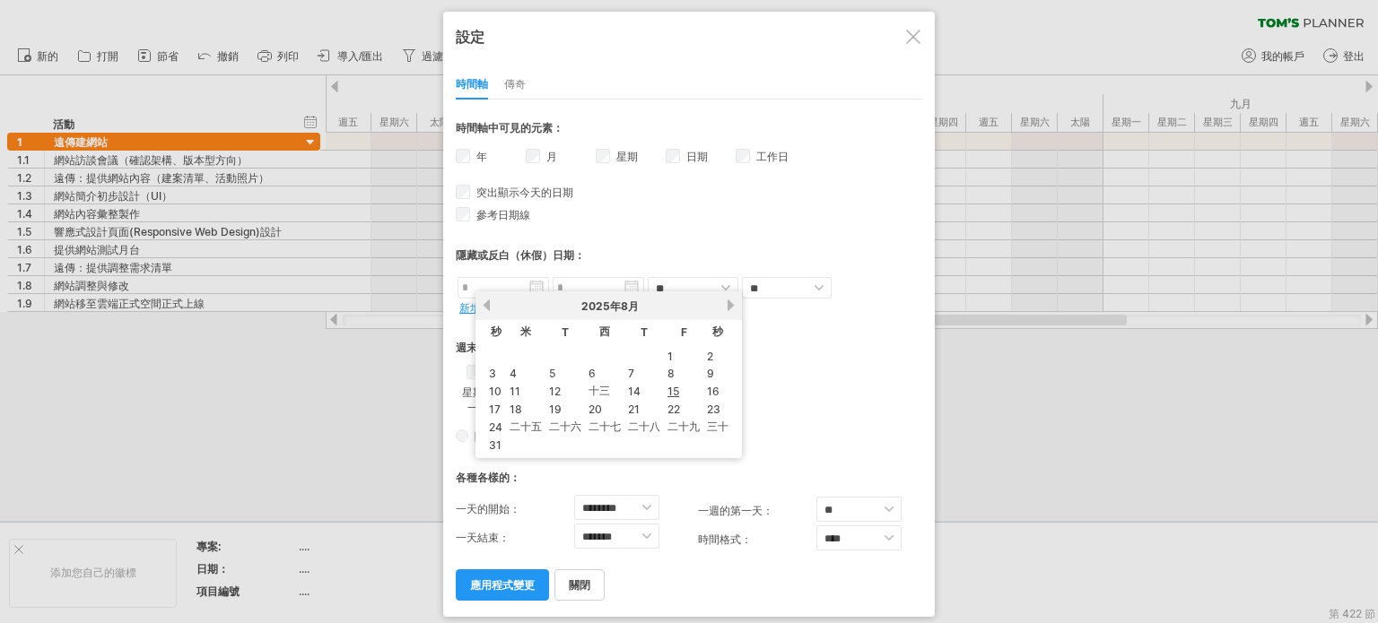
click at [704, 239] on div "隱藏或反白（休假）日期：" at bounding box center [689, 250] width 466 height 46
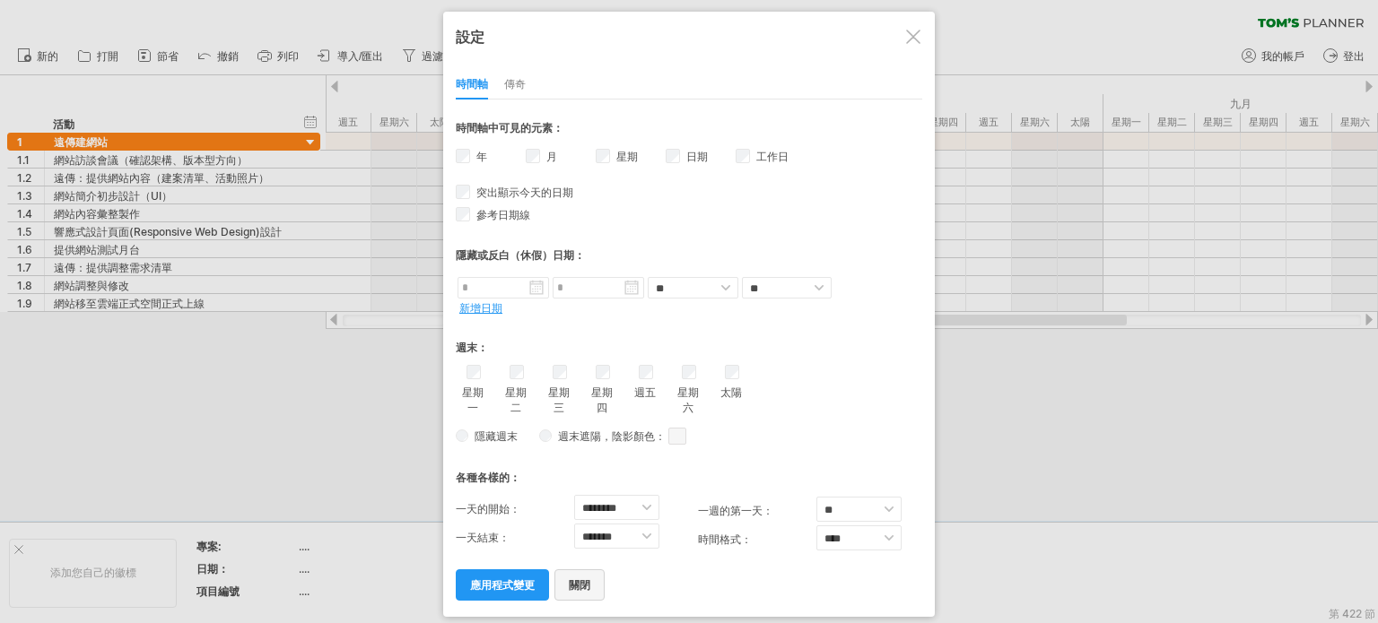
click at [578, 583] on font "關閉" at bounding box center [580, 584] width 22 height 13
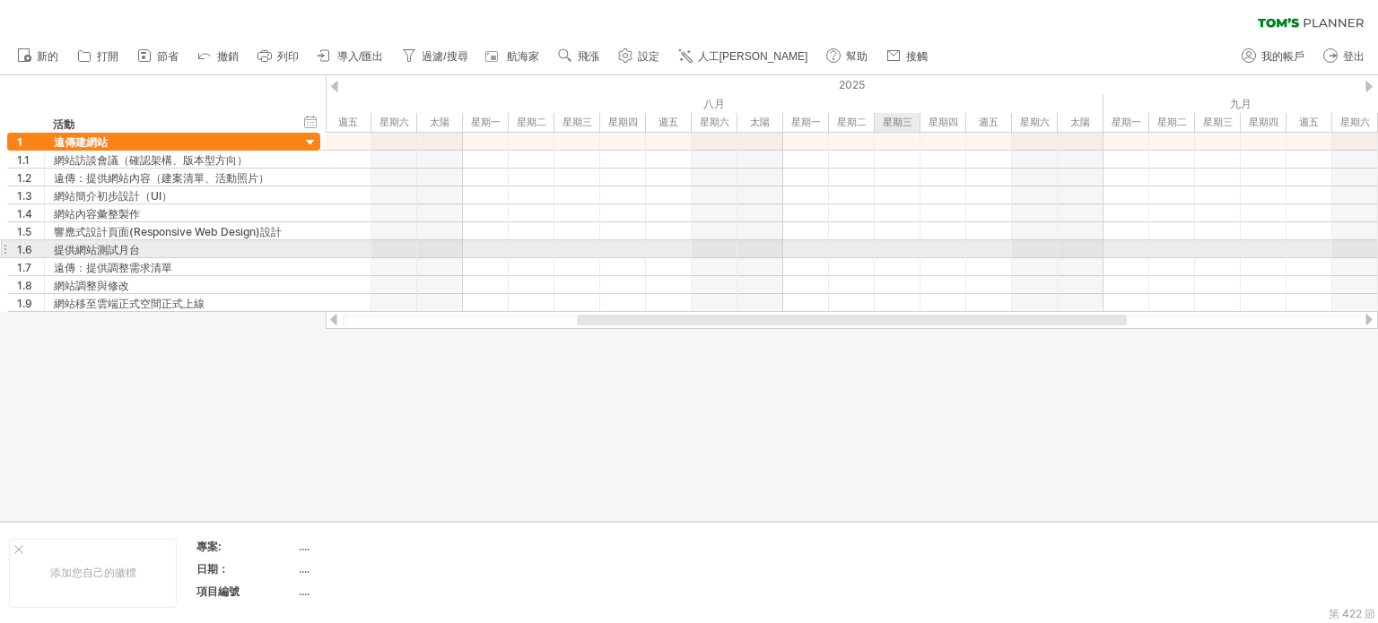
click at [909, 246] on div at bounding box center [852, 249] width 1052 height 18
